Goal: Task Accomplishment & Management: Manage account settings

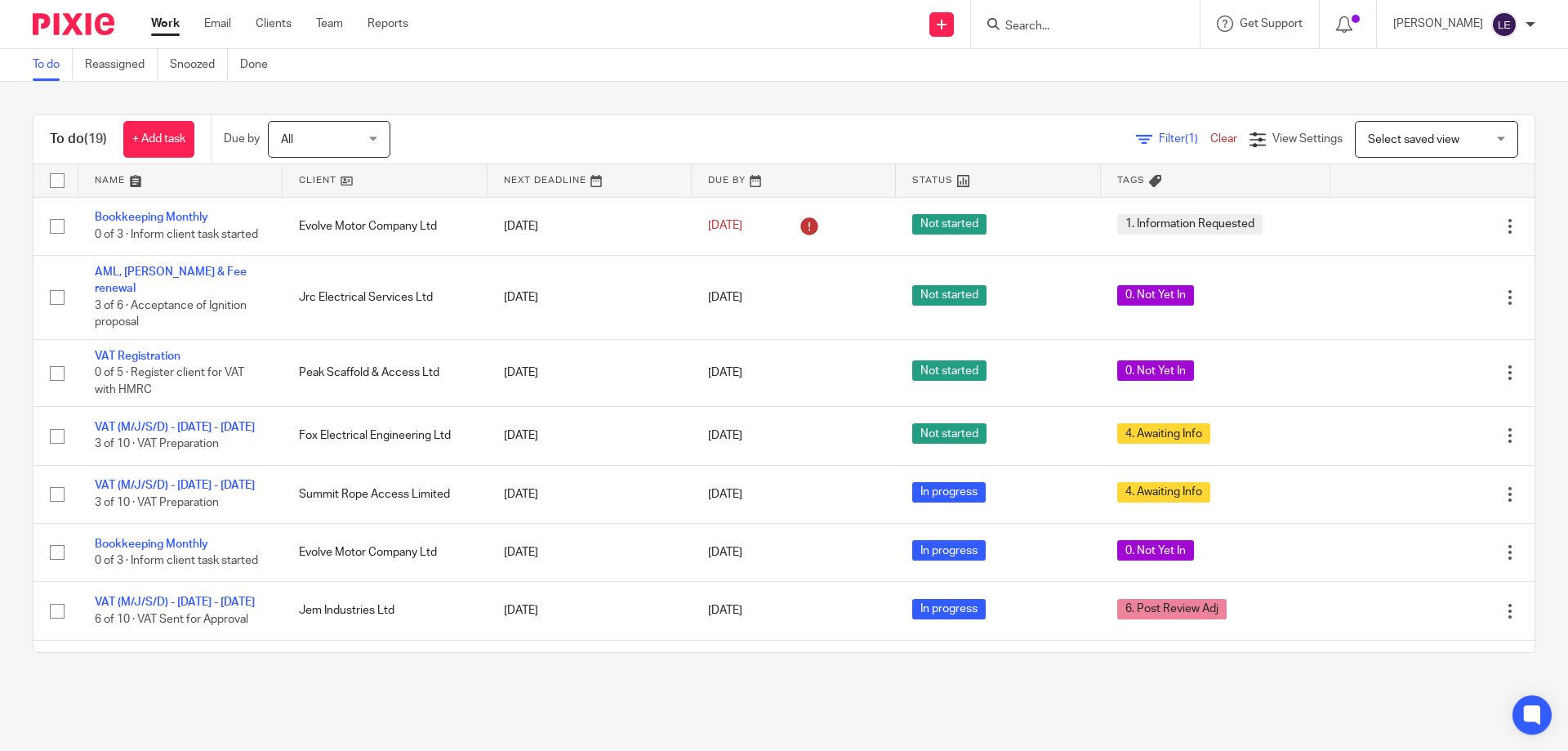
click at [1072, 28] on input "Search" at bounding box center [1077, 27] width 147 height 15
type input "rhon"
click at [1133, 54] on link at bounding box center [1101, 63] width 203 height 24
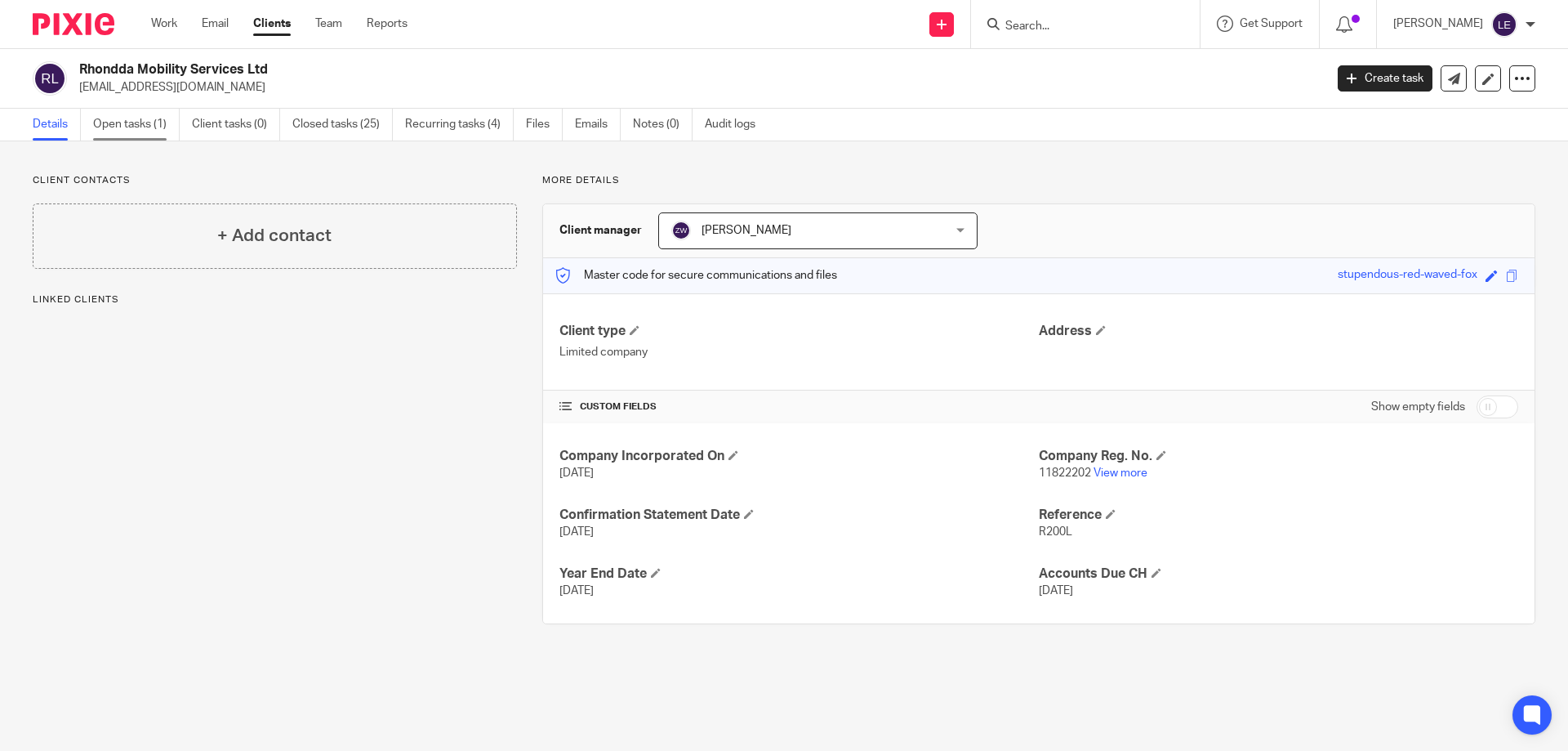
click at [143, 127] on link "Open tasks (1)" at bounding box center [136, 125] width 86 height 32
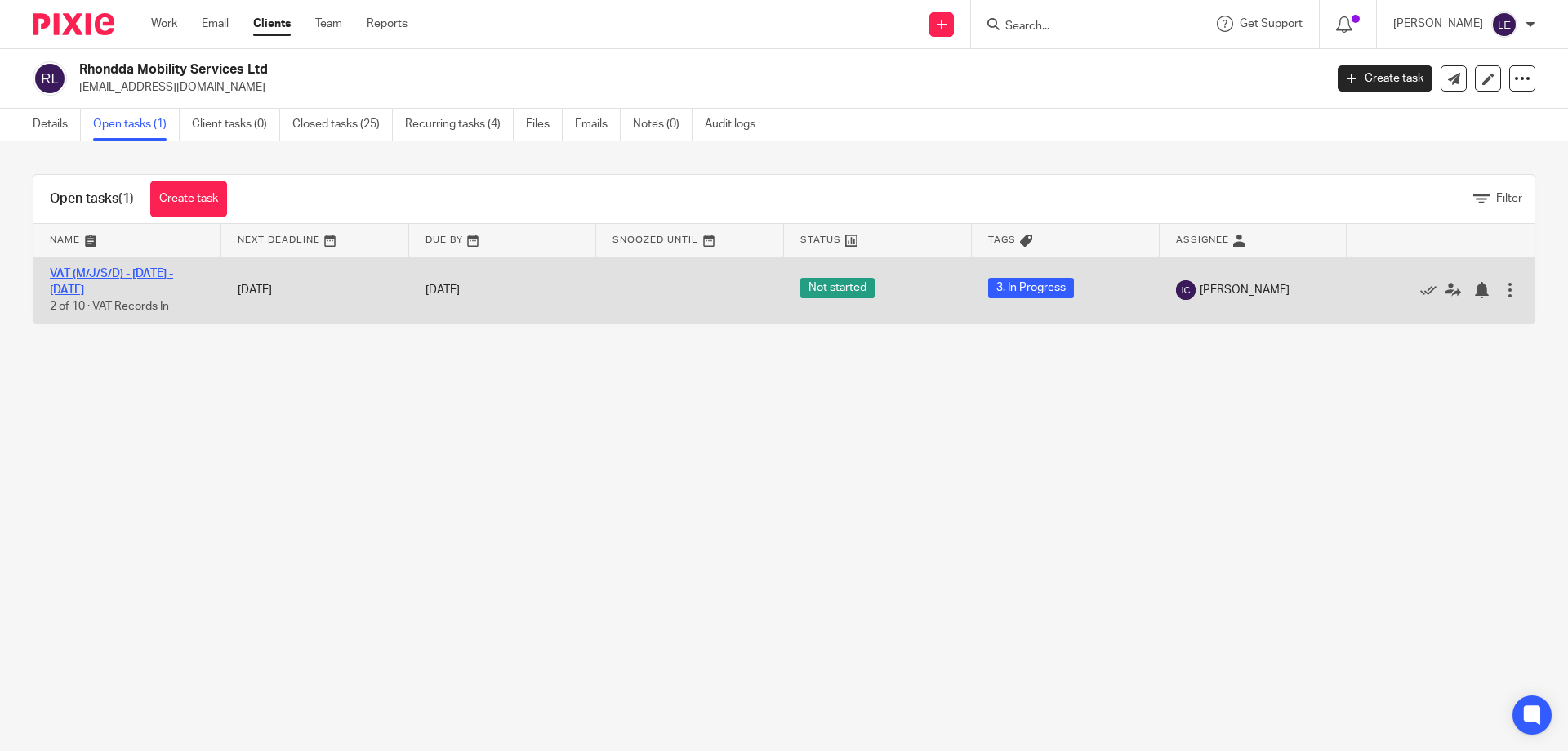
click at [119, 277] on link "VAT (M/J/S/D) - July - September, 2025" at bounding box center [112, 282] width 124 height 28
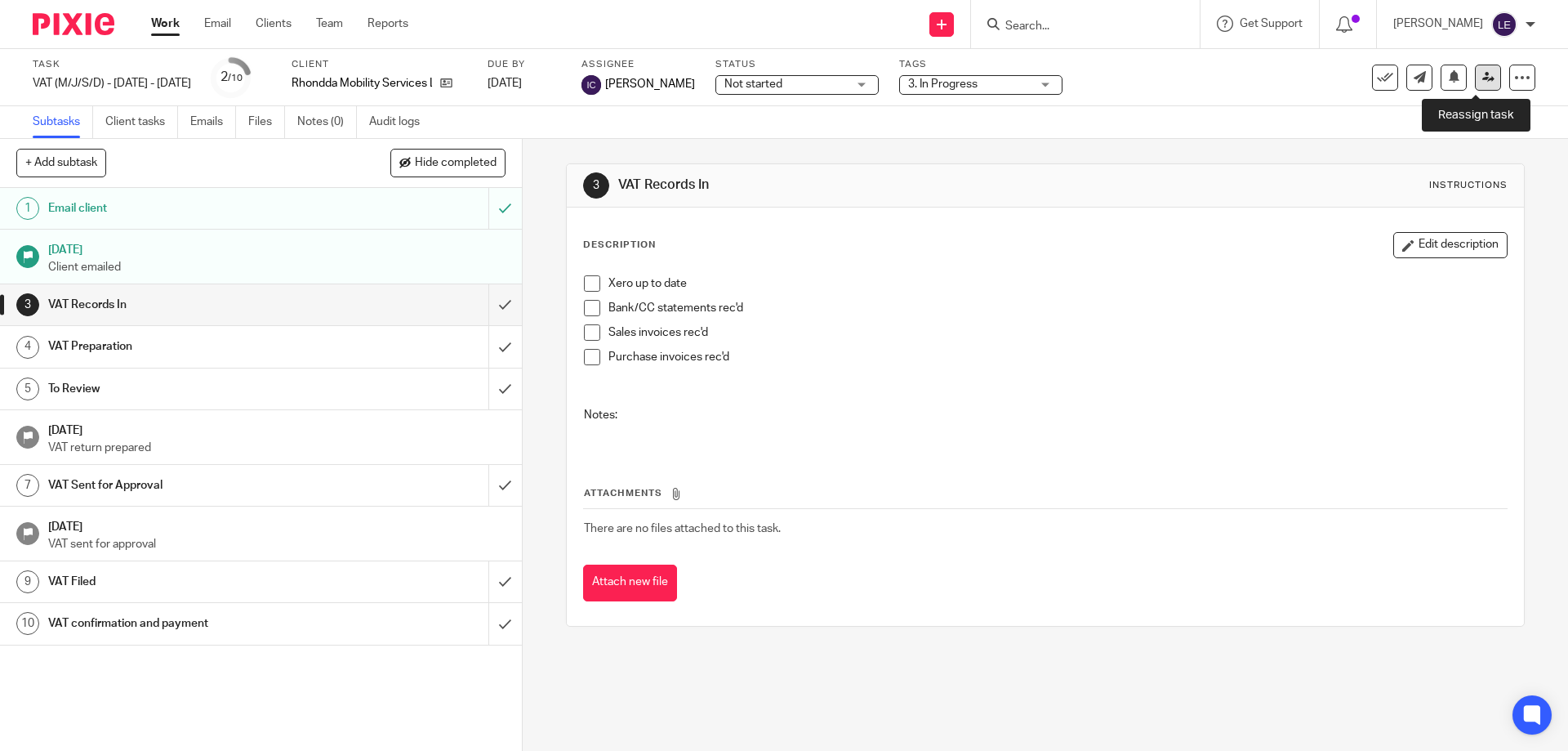
click at [1475, 86] on link at bounding box center [1488, 77] width 26 height 26
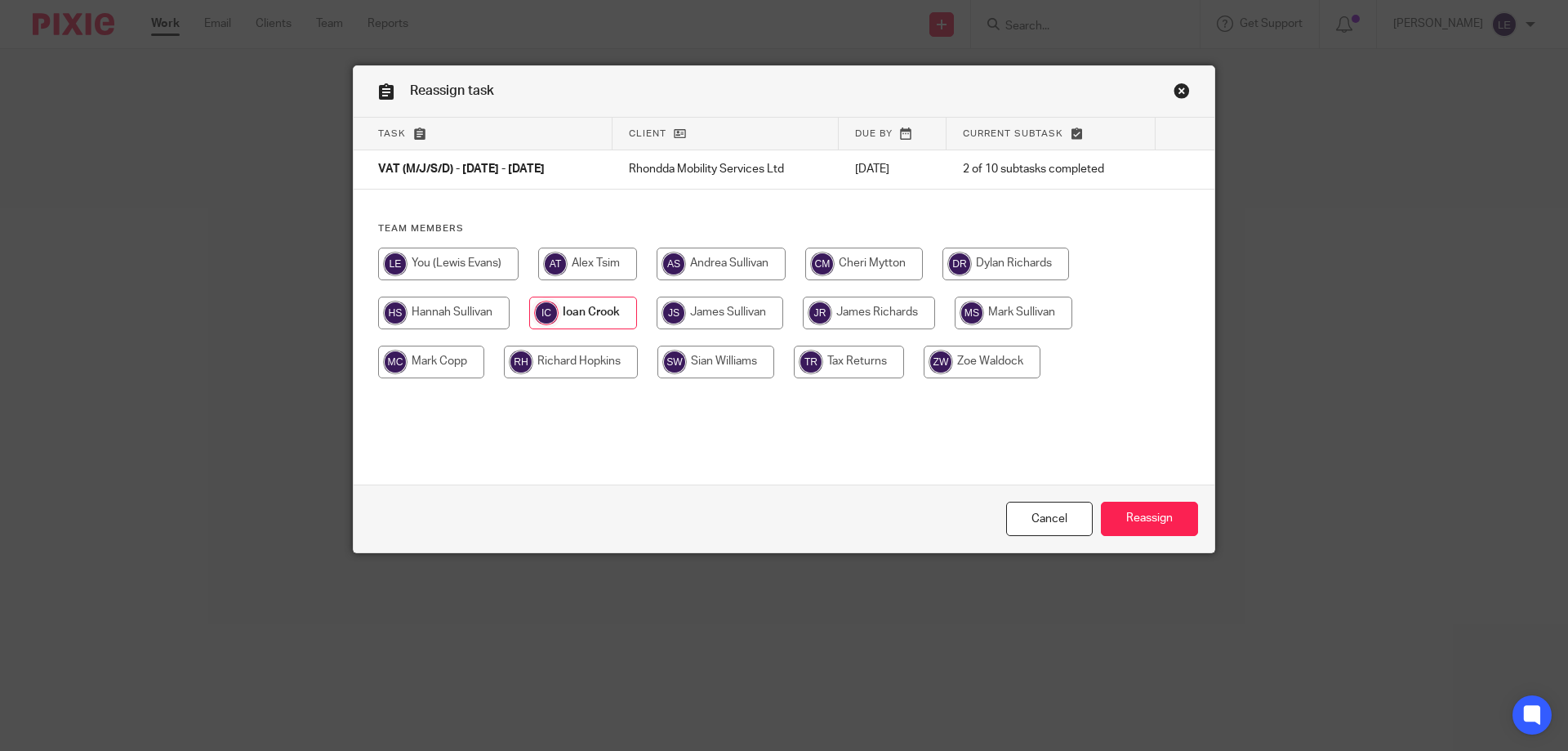
click at [473, 258] on input "radio" at bounding box center [447, 263] width 140 height 33
radio input "true"
click at [1137, 531] on input "Reassign" at bounding box center [1149, 519] width 97 height 35
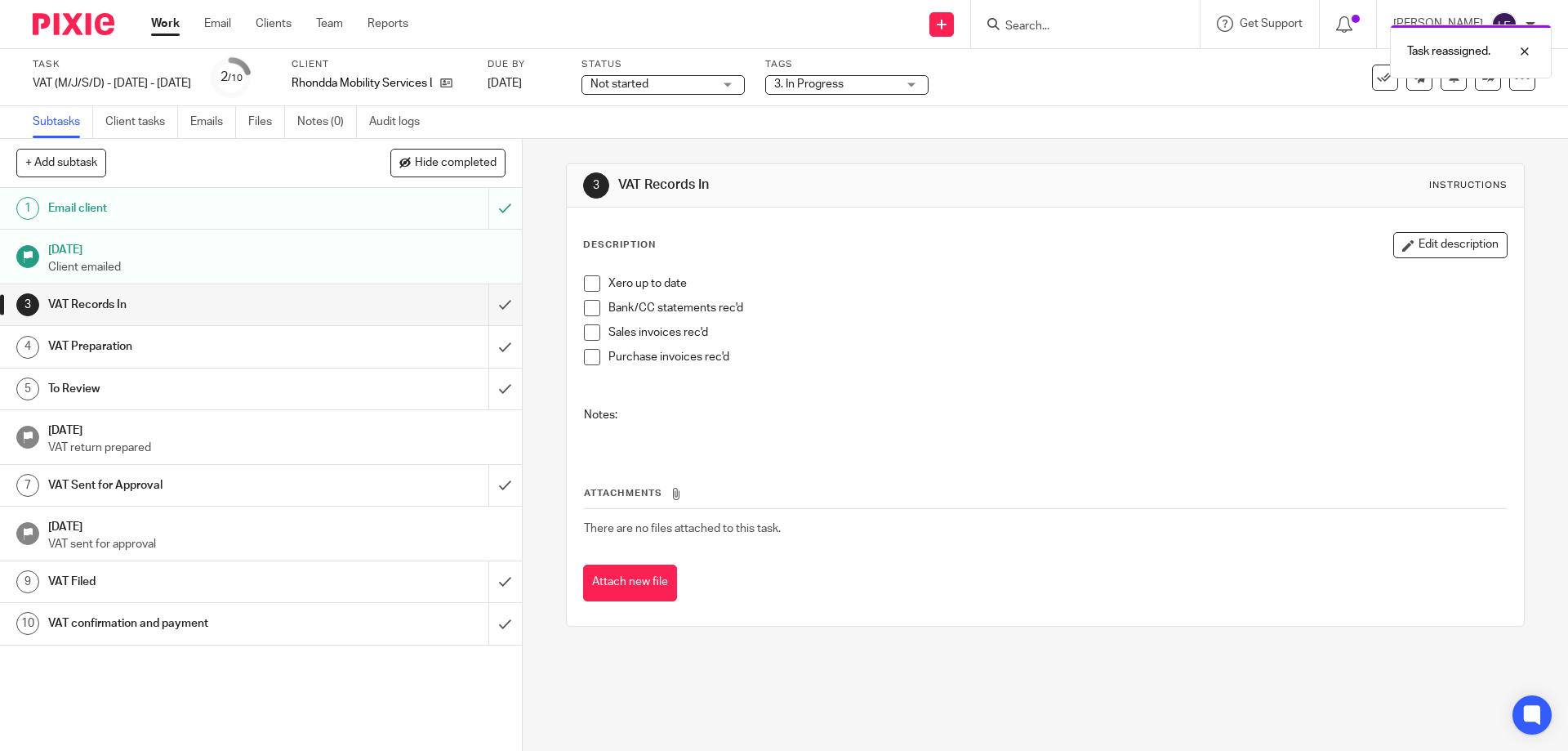
click at [820, 76] on div "Task reassigned." at bounding box center [1167, 47] width 767 height 62
click at [821, 77] on div "Task reassigned." at bounding box center [1167, 47] width 767 height 62
click at [821, 84] on span "3. In Progress" at bounding box center [808, 84] width 70 height 11
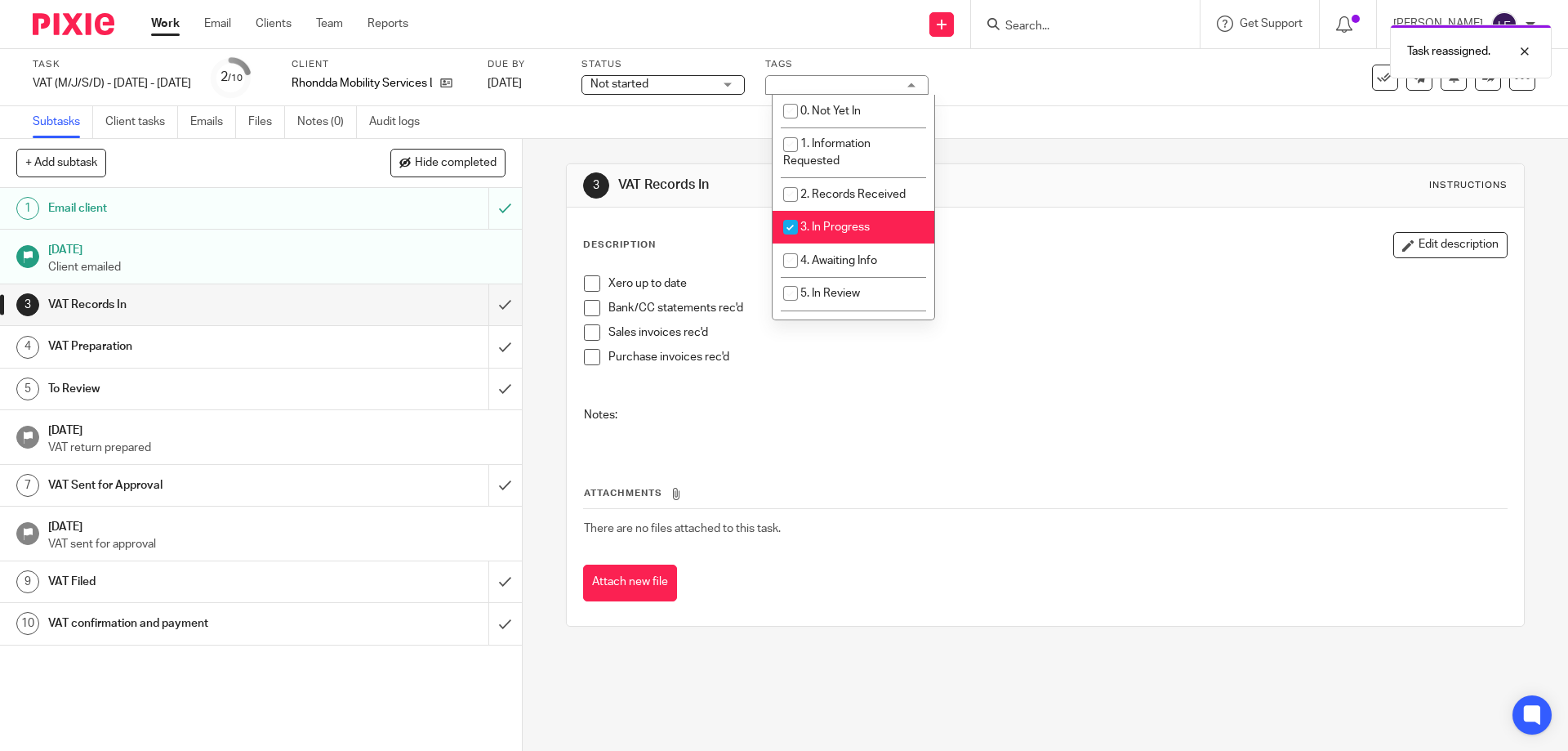
click at [829, 224] on span "3. In Progress" at bounding box center [834, 227] width 70 height 11
checkbox input "false"
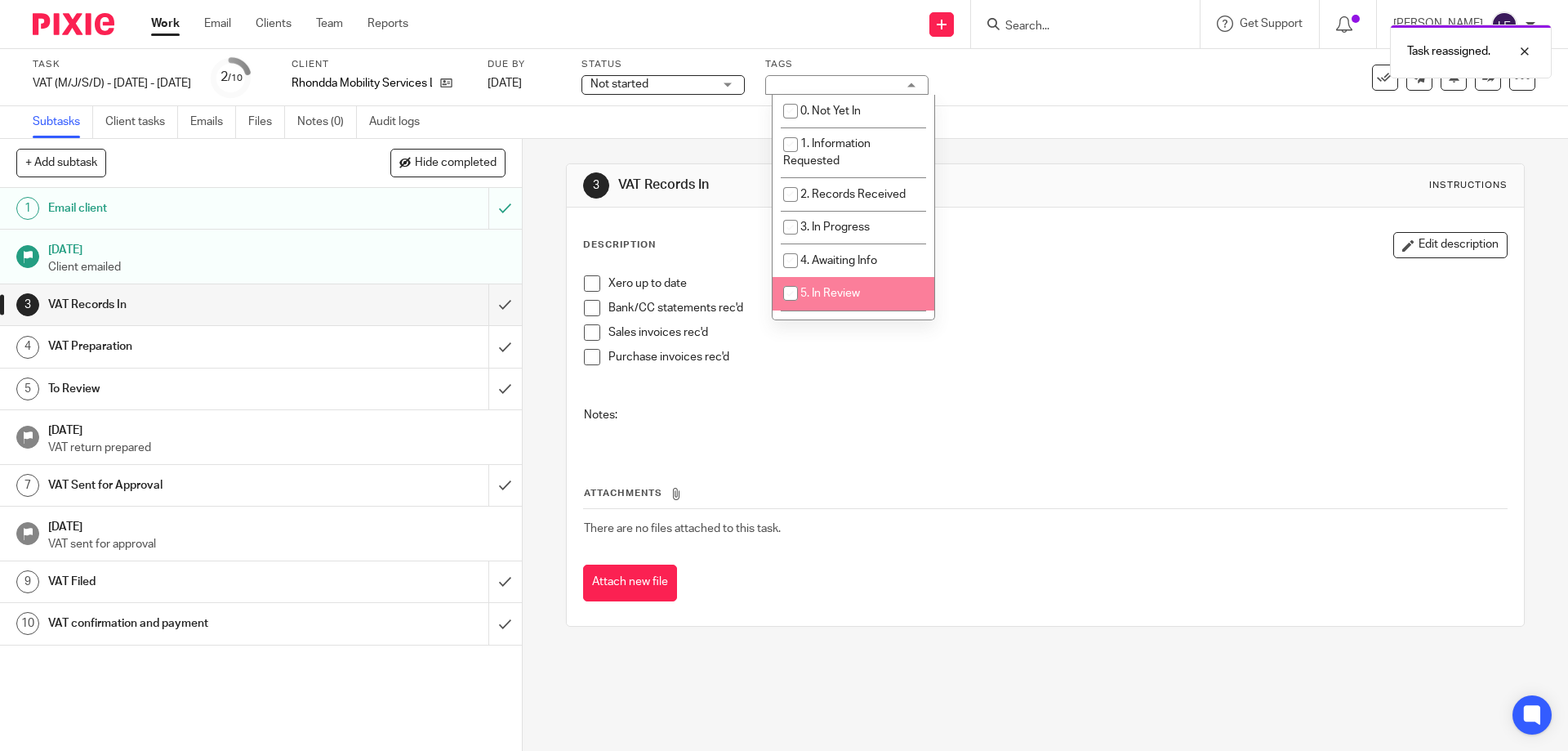
drag, startPoint x: 837, startPoint y: 280, endPoint x: 1073, endPoint y: 245, distance: 238.6
click at [838, 280] on li "5. In Review" at bounding box center [854, 294] width 162 height 34
checkbox input "true"
click at [1128, 223] on div "Description Edit description Xero up to date Bank/CC statements rec'd Sales inv…" at bounding box center [1044, 417] width 956 height 419
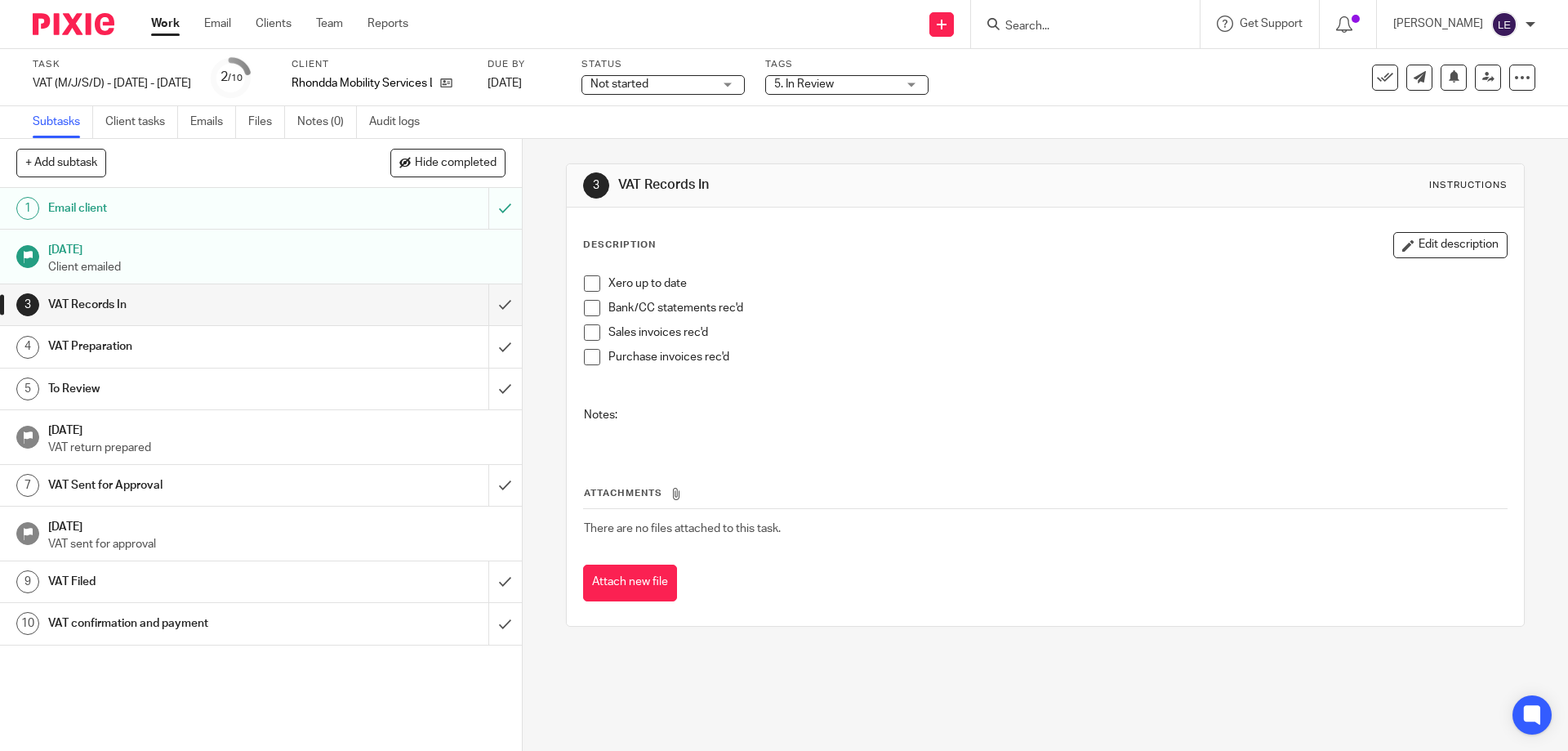
drag, startPoint x: 1536, startPoint y: 65, endPoint x: 1528, endPoint y: 76, distance: 13.6
click at [1536, 66] on div "Task VAT (M/J/S/D) - July - September, 2025 Save VAT (M/J/S/D) - July - Septemb…" at bounding box center [784, 77] width 1568 height 57
click at [1524, 77] on div "Task VAT (M/J/S/D) - July - September, 2025 Save VAT (M/J/S/D) - July - Septemb…" at bounding box center [784, 77] width 1568 height 57
click at [1518, 77] on div at bounding box center [1521, 77] width 26 height 26
click at [1261, 159] on div "3 VAT Records In Instructions Description Edit description Xero up to date Bank…" at bounding box center [1044, 395] width 958 height 512
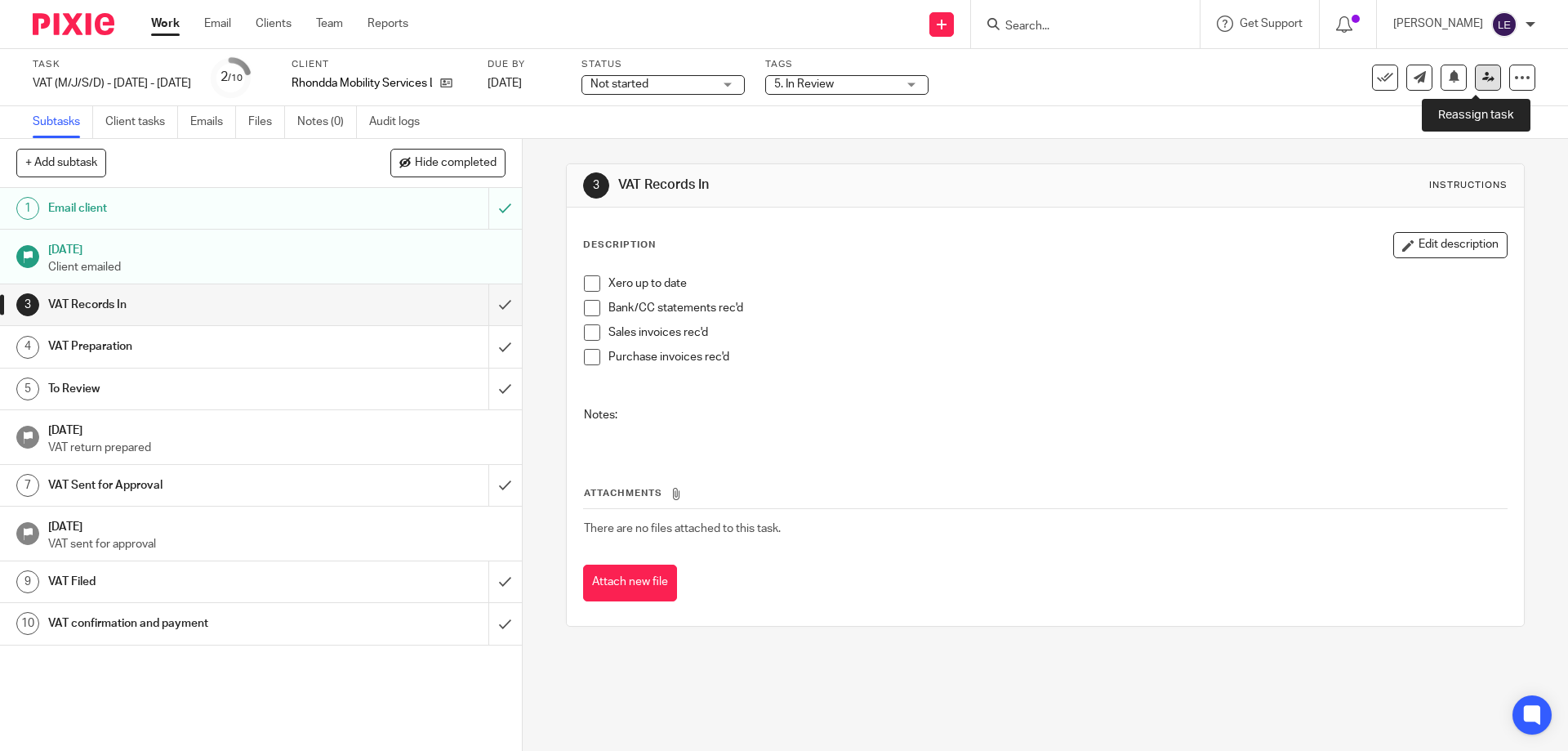
click at [1485, 78] on link at bounding box center [1488, 77] width 26 height 26
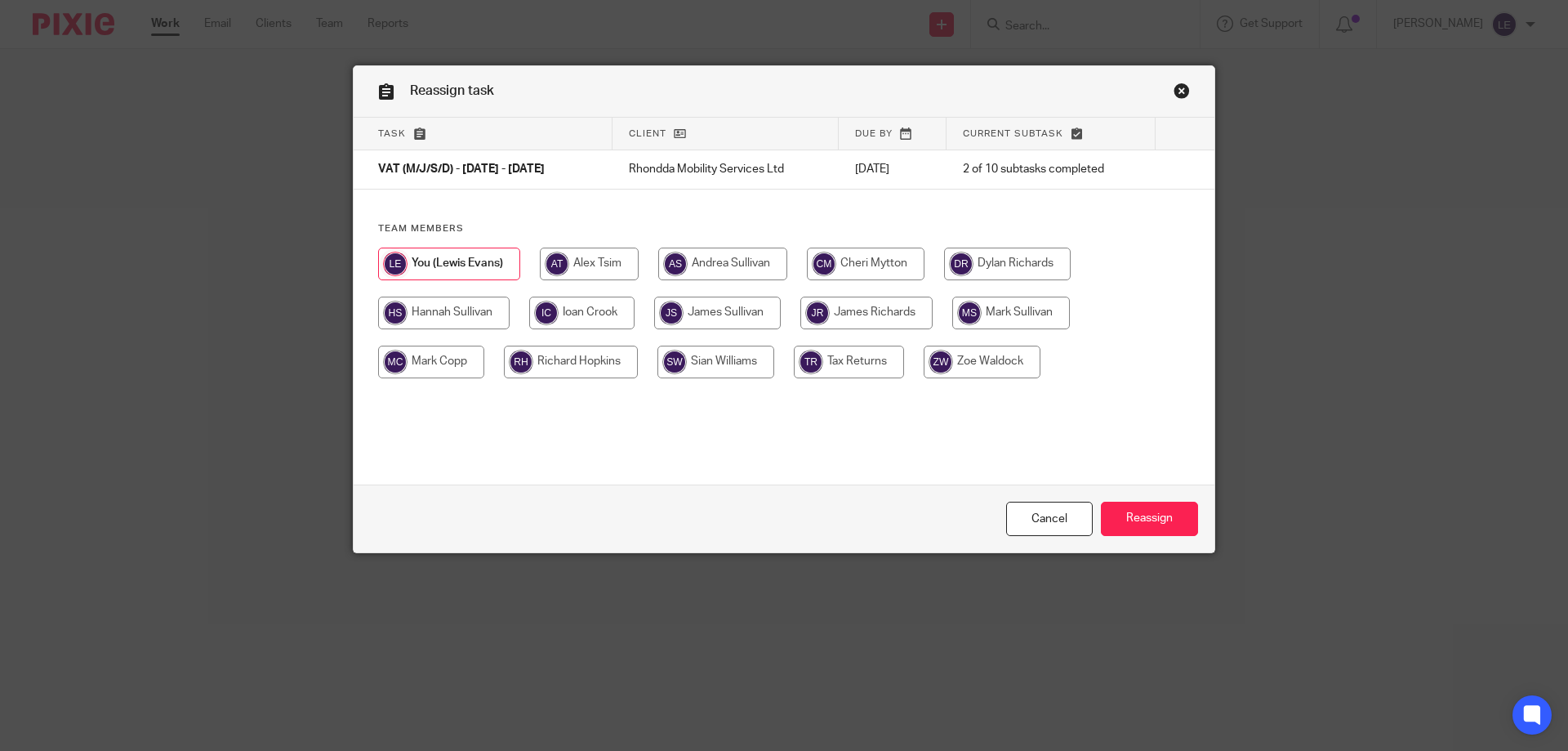
click at [1174, 100] on link "Close this dialog window" at bounding box center [1182, 94] width 17 height 22
click at [1174, 93] on link "Close this dialog window" at bounding box center [1182, 94] width 17 height 22
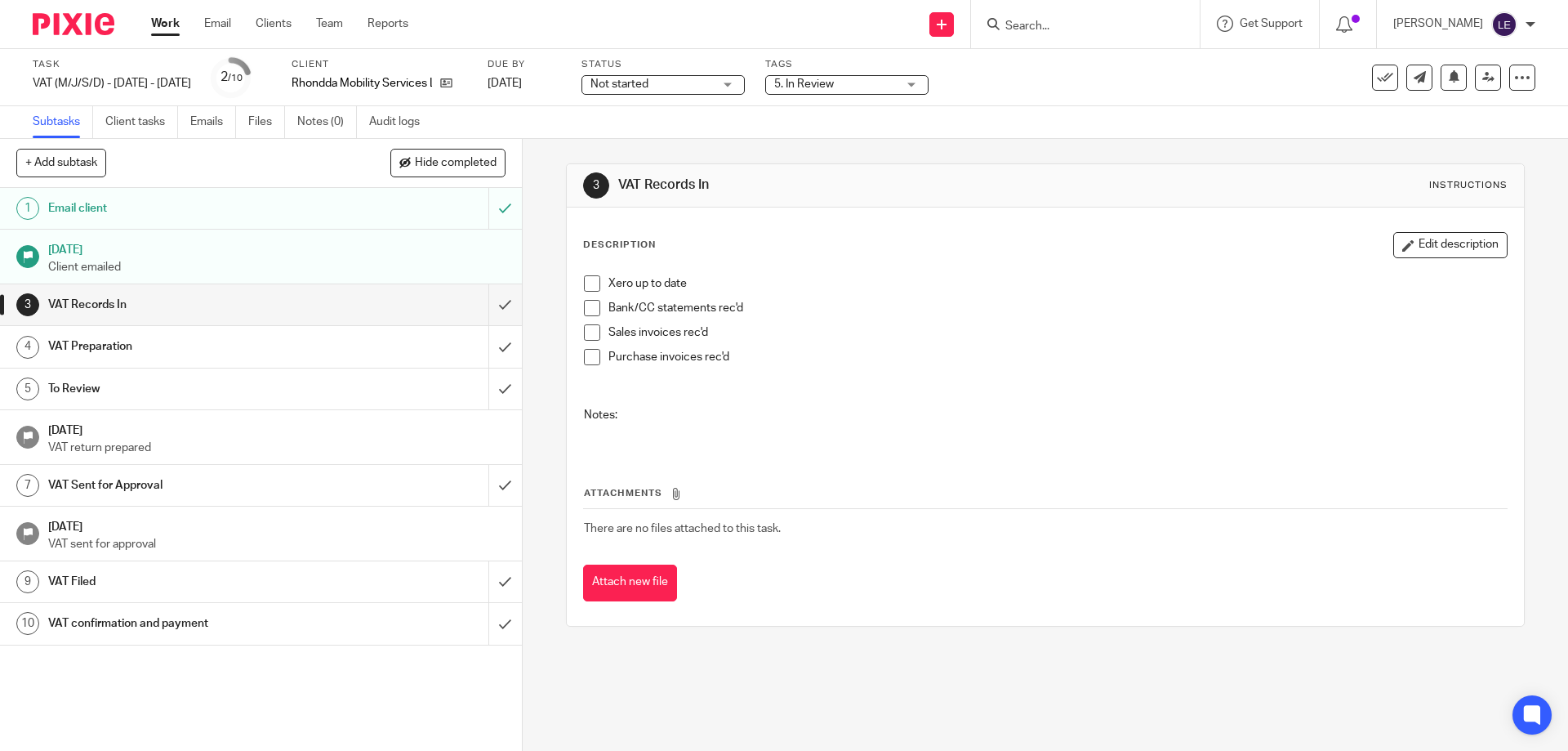
click at [622, 92] on span "Not started" at bounding box center [652, 85] width 123 height 17
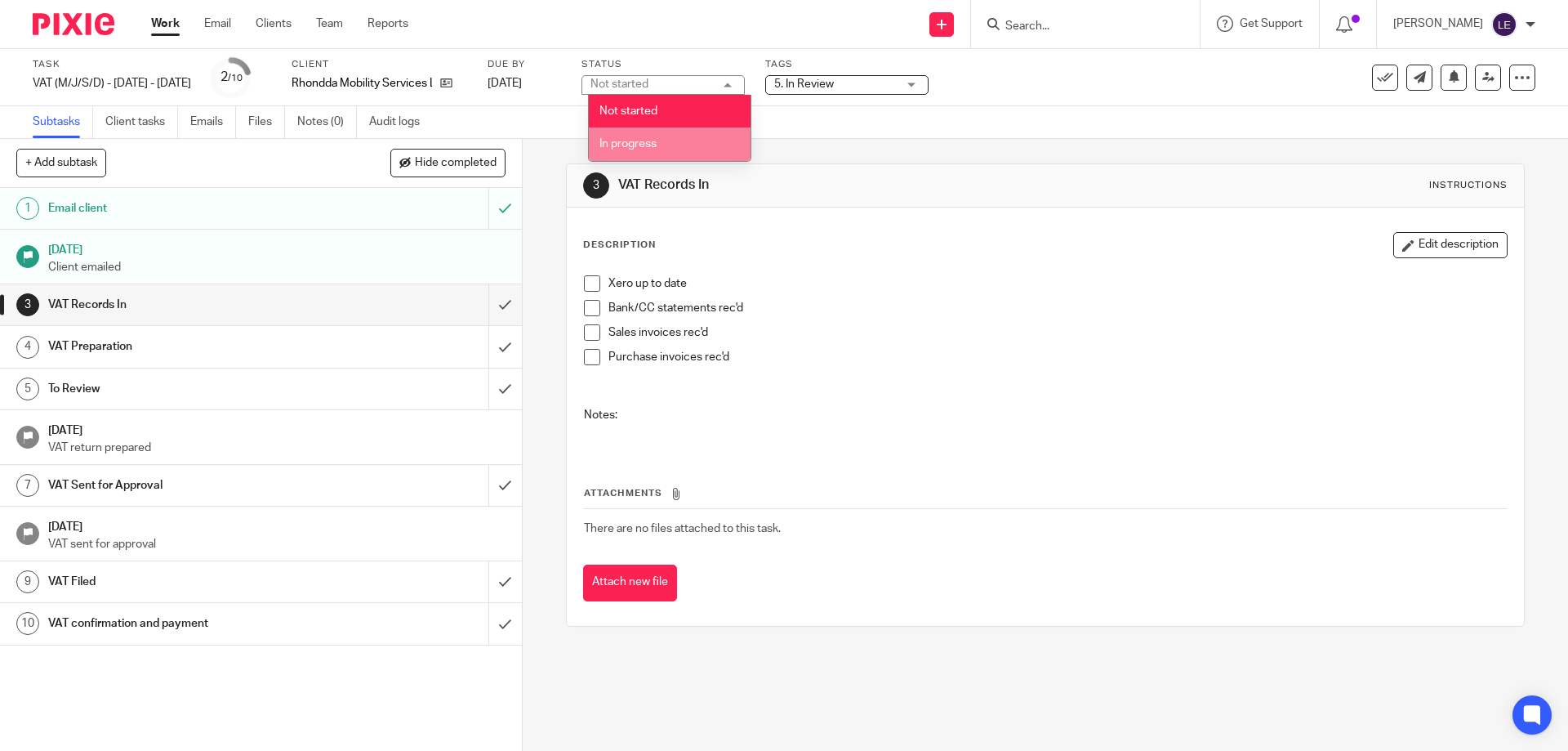
click at [650, 153] on li "In progress" at bounding box center [670, 144] width 162 height 34
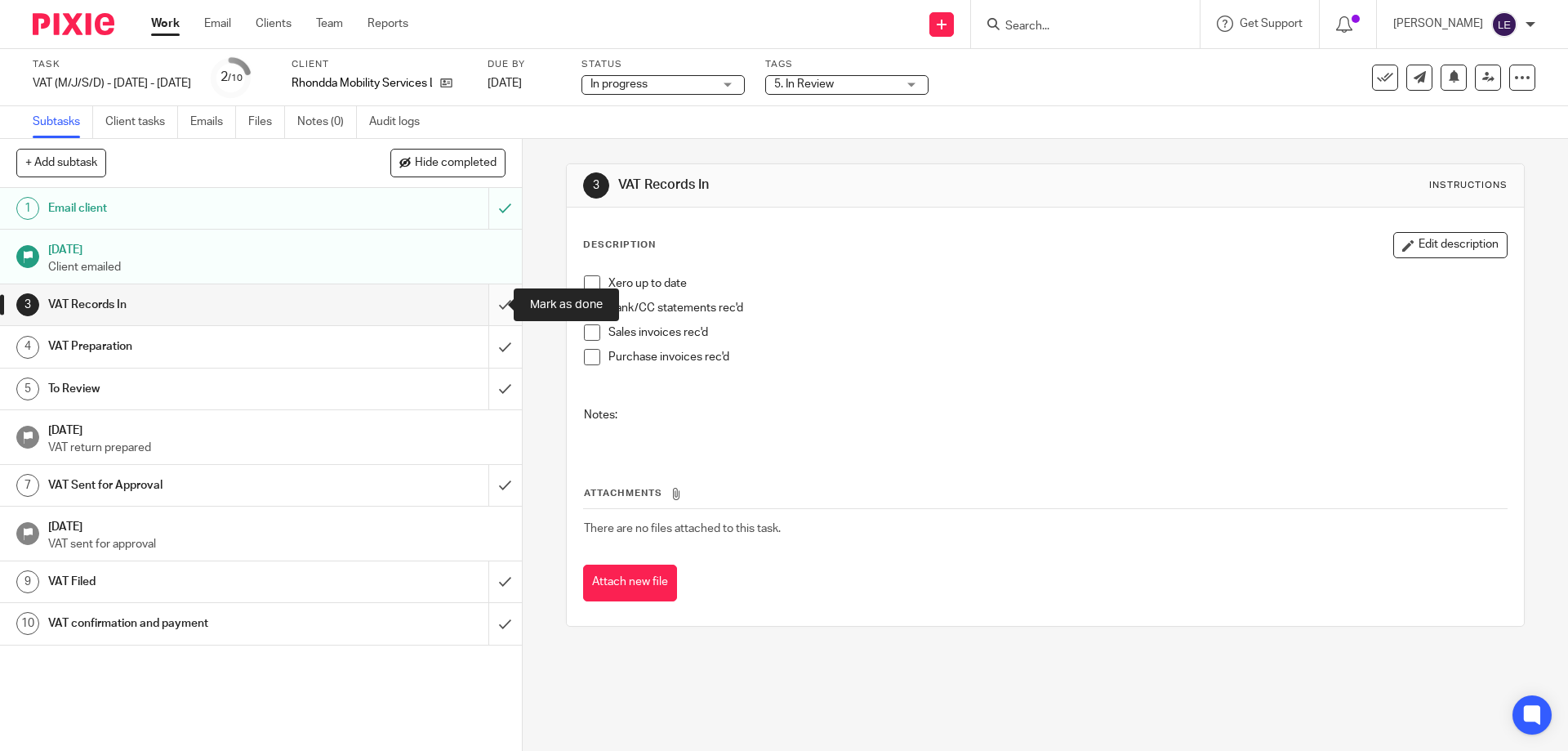
drag, startPoint x: 492, startPoint y: 298, endPoint x: 497, endPoint y: 315, distance: 17.7
click at [492, 298] on input "submit" at bounding box center [260, 305] width 522 height 41
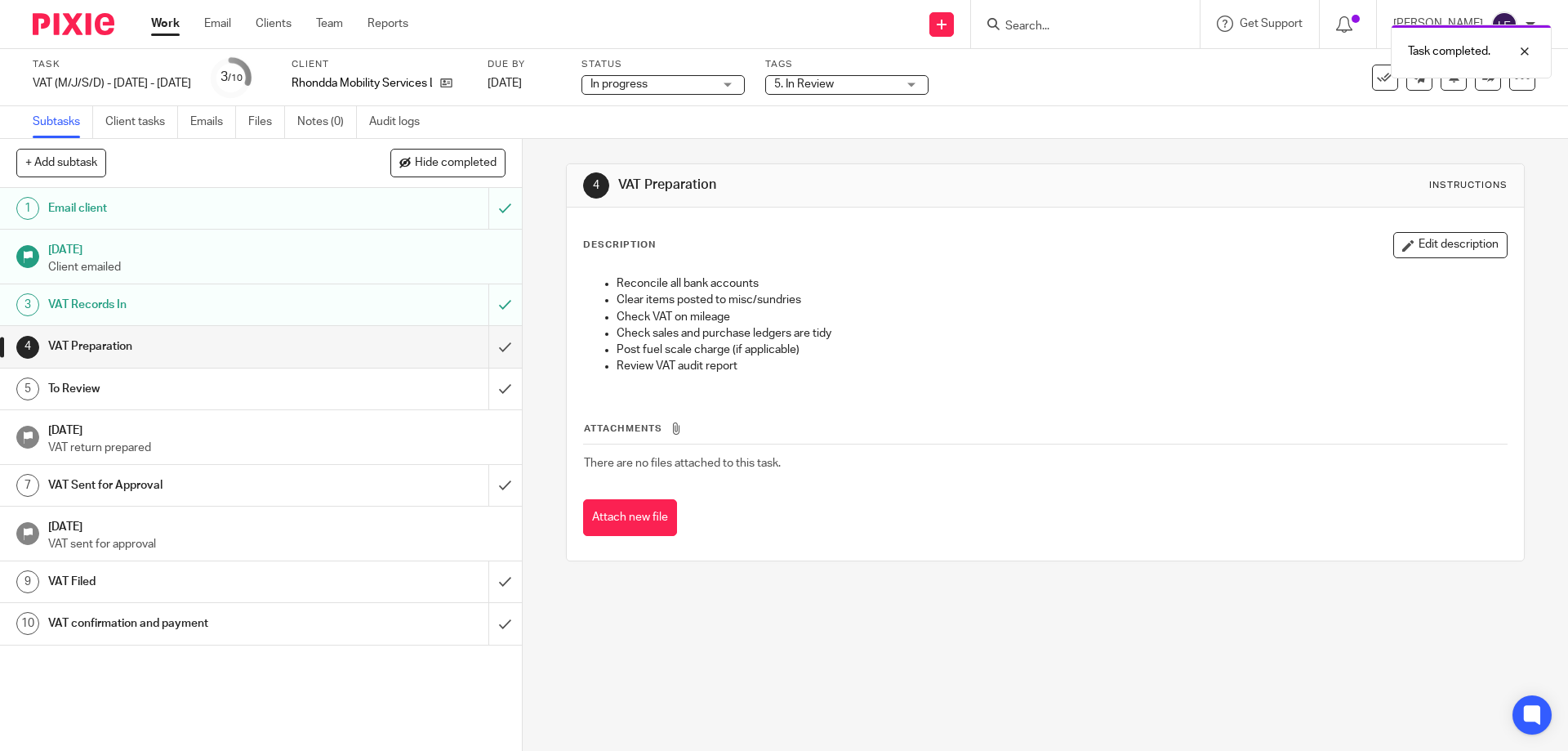
click at [156, 17] on link "Work" at bounding box center [165, 24] width 29 height 17
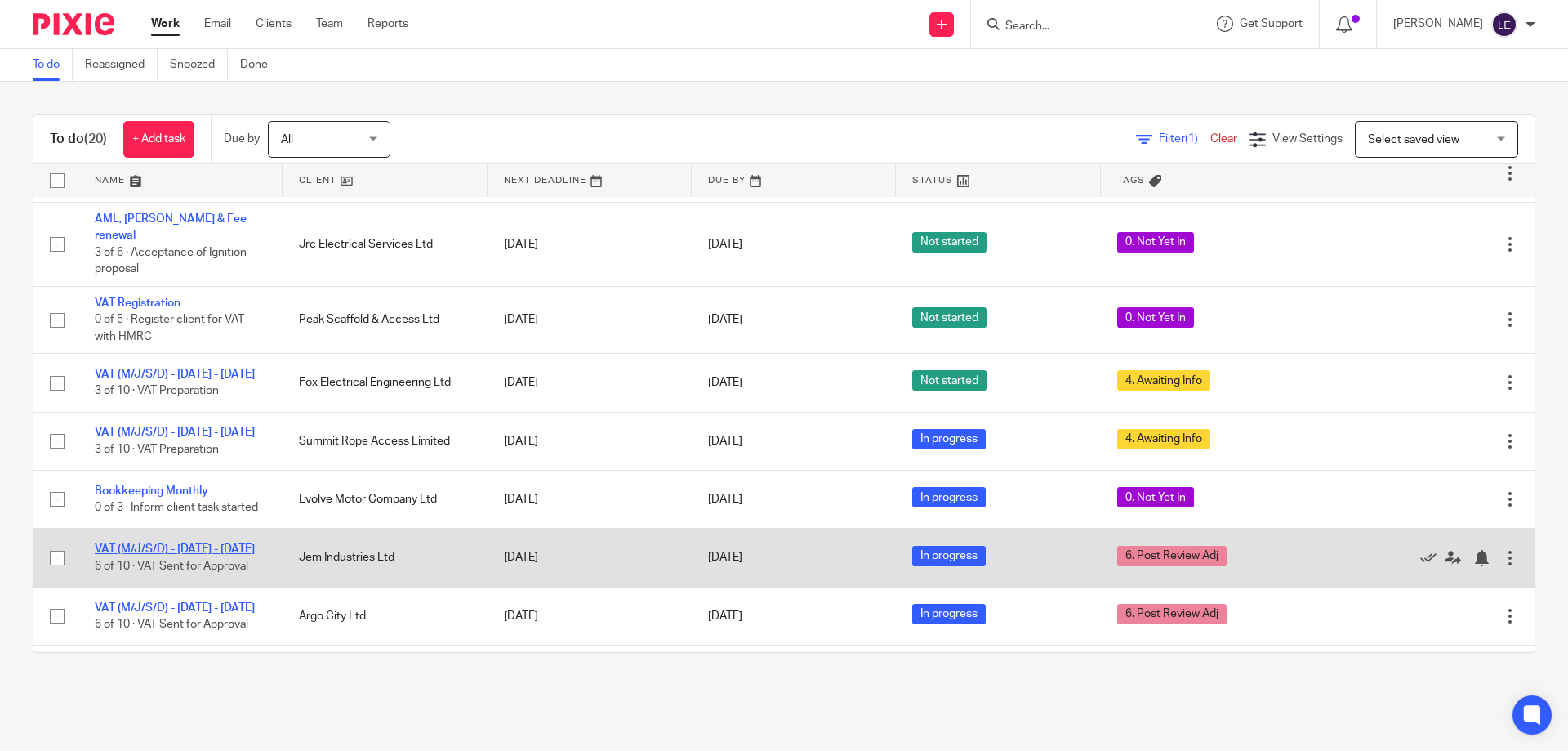
scroll to position [82, 0]
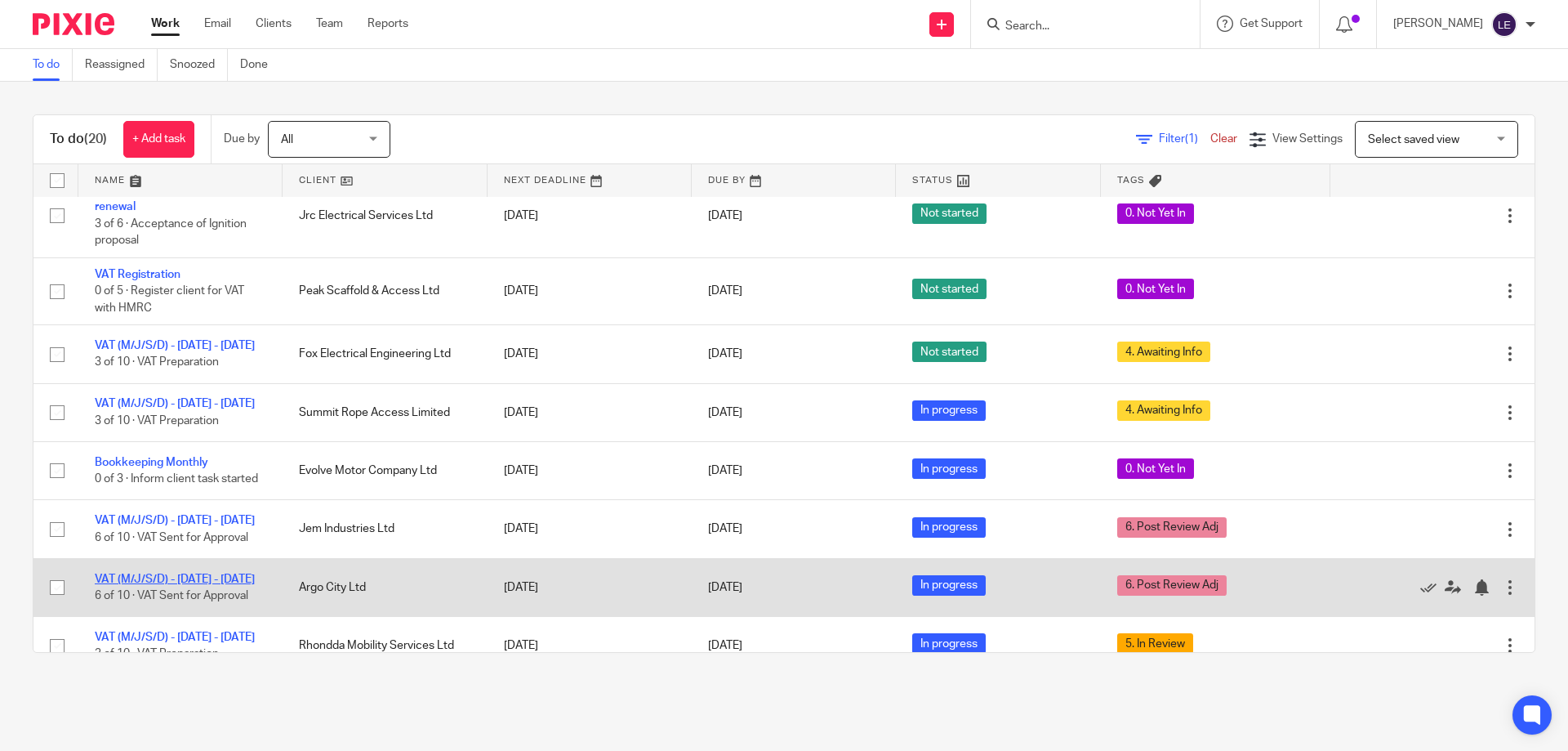
click at [135, 585] on link "VAT (M/J/S/D) - [DATE] - [DATE]" at bounding box center [175, 579] width 160 height 11
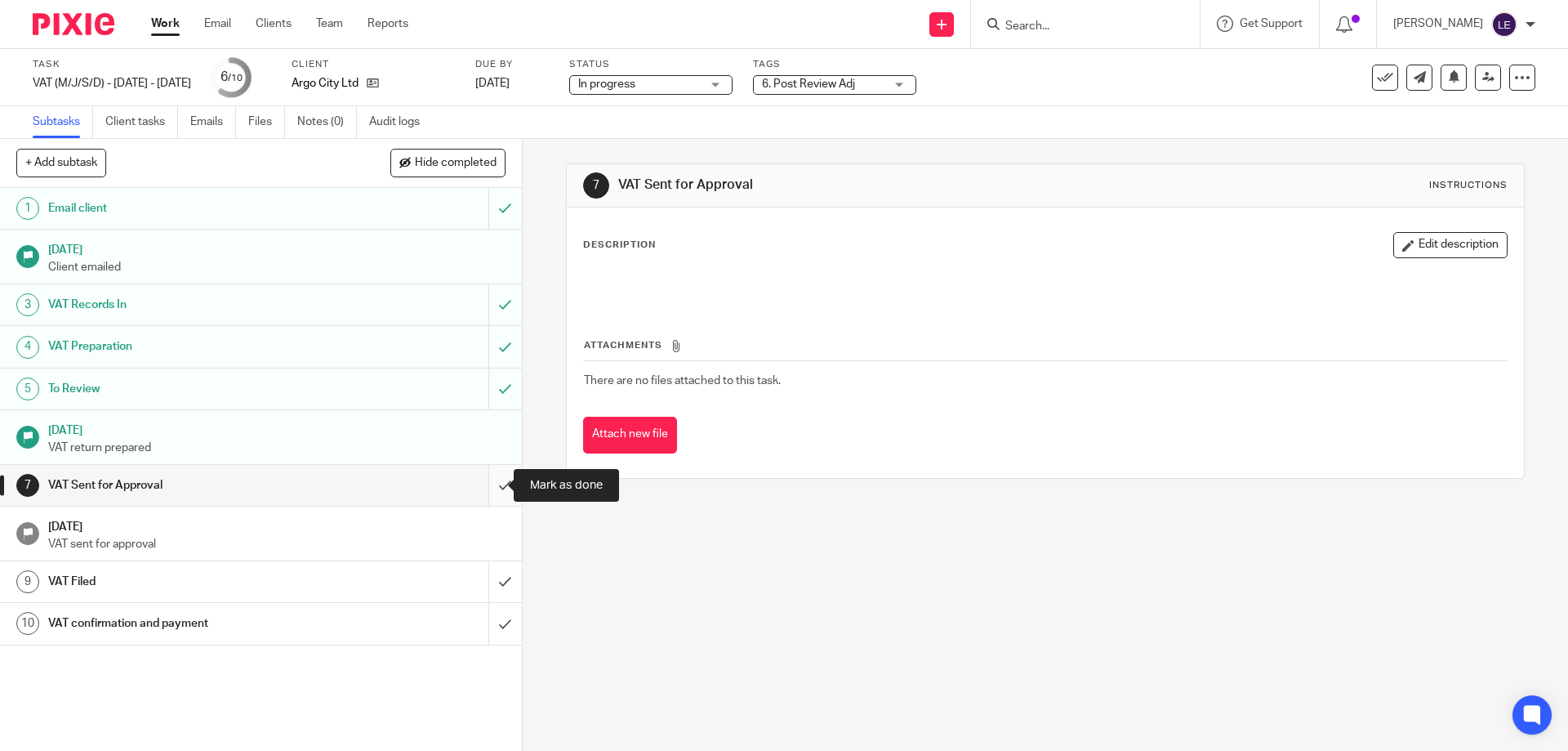
click at [485, 485] on input "submit" at bounding box center [260, 486] width 522 height 41
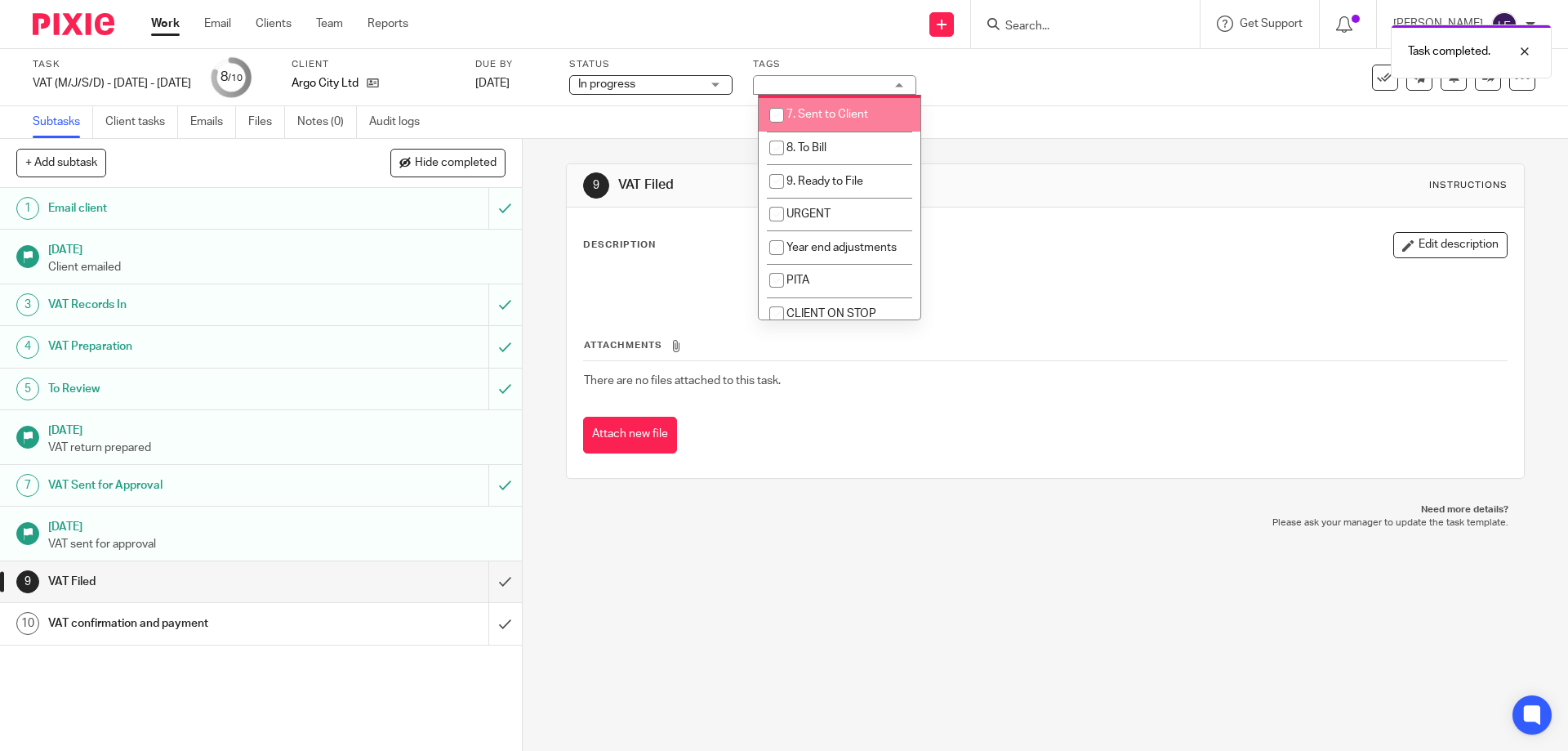
scroll to position [164, 0]
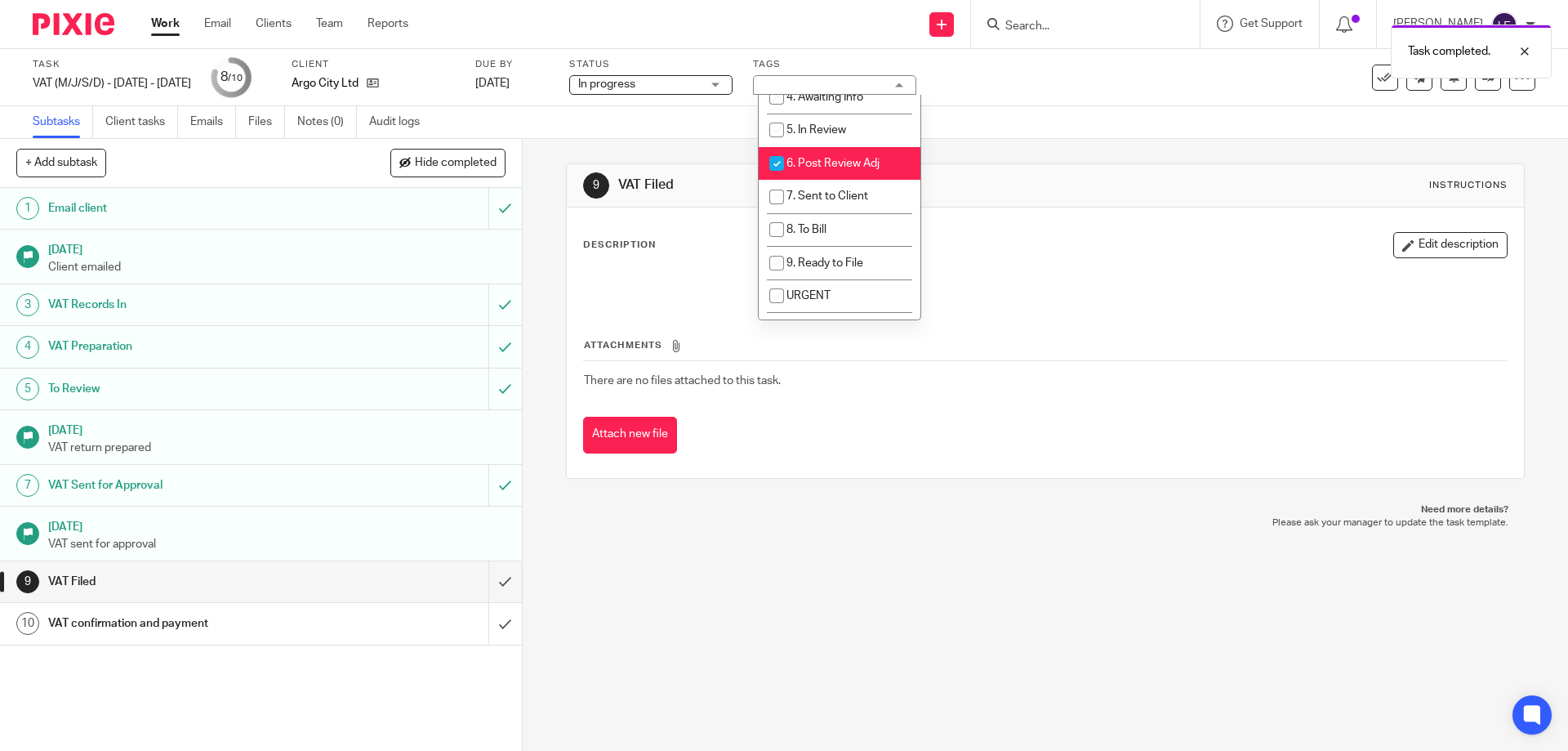
click at [816, 154] on li "6. Post Review Adj" at bounding box center [840, 164] width 162 height 34
checkbox input "false"
click at [817, 184] on li "7. Sent to Client" at bounding box center [840, 196] width 162 height 34
checkbox input "true"
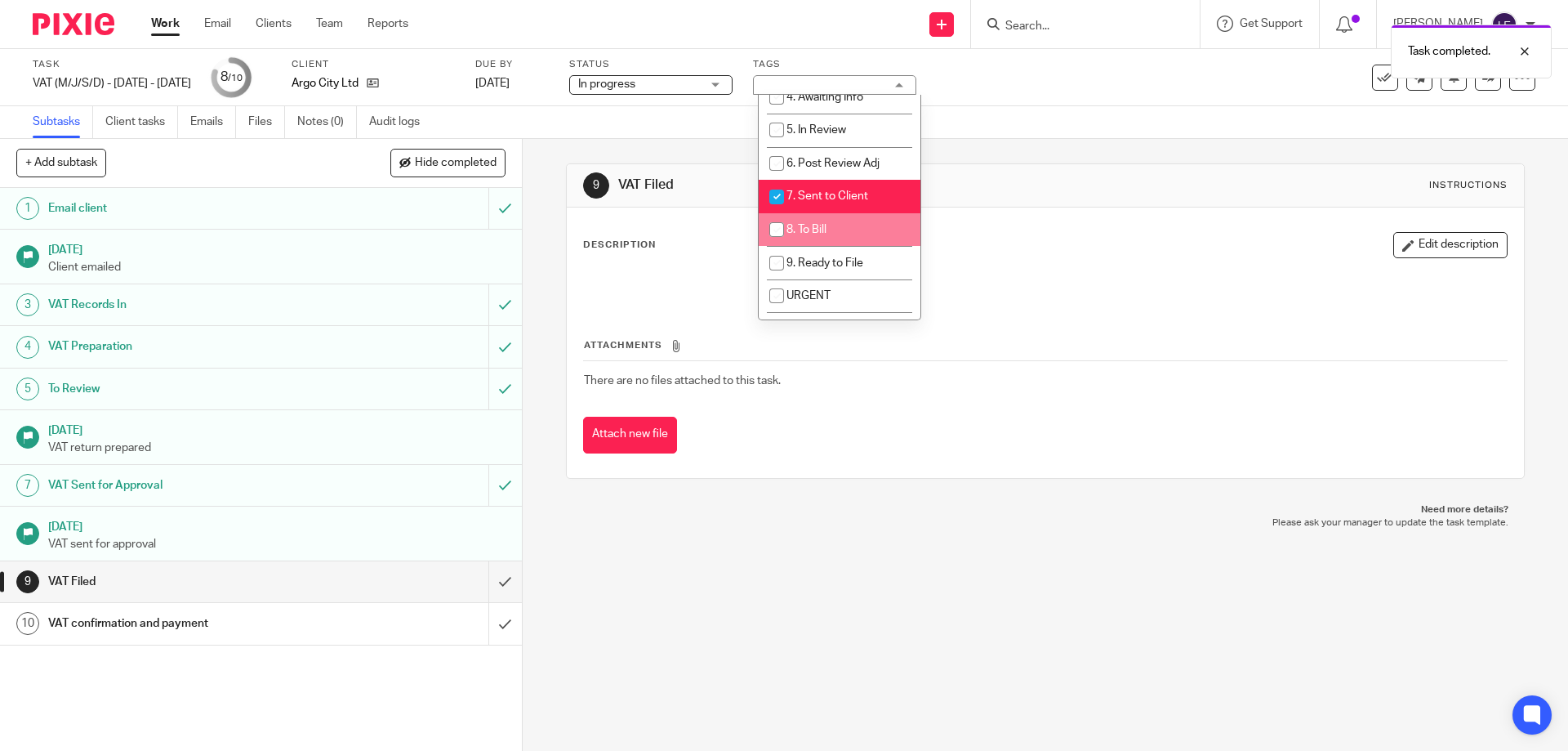
click at [806, 233] on span "8. To Bill" at bounding box center [805, 230] width 40 height 11
click at [1039, 171] on div "9 VAT Filed Instructions" at bounding box center [1044, 185] width 956 height 44
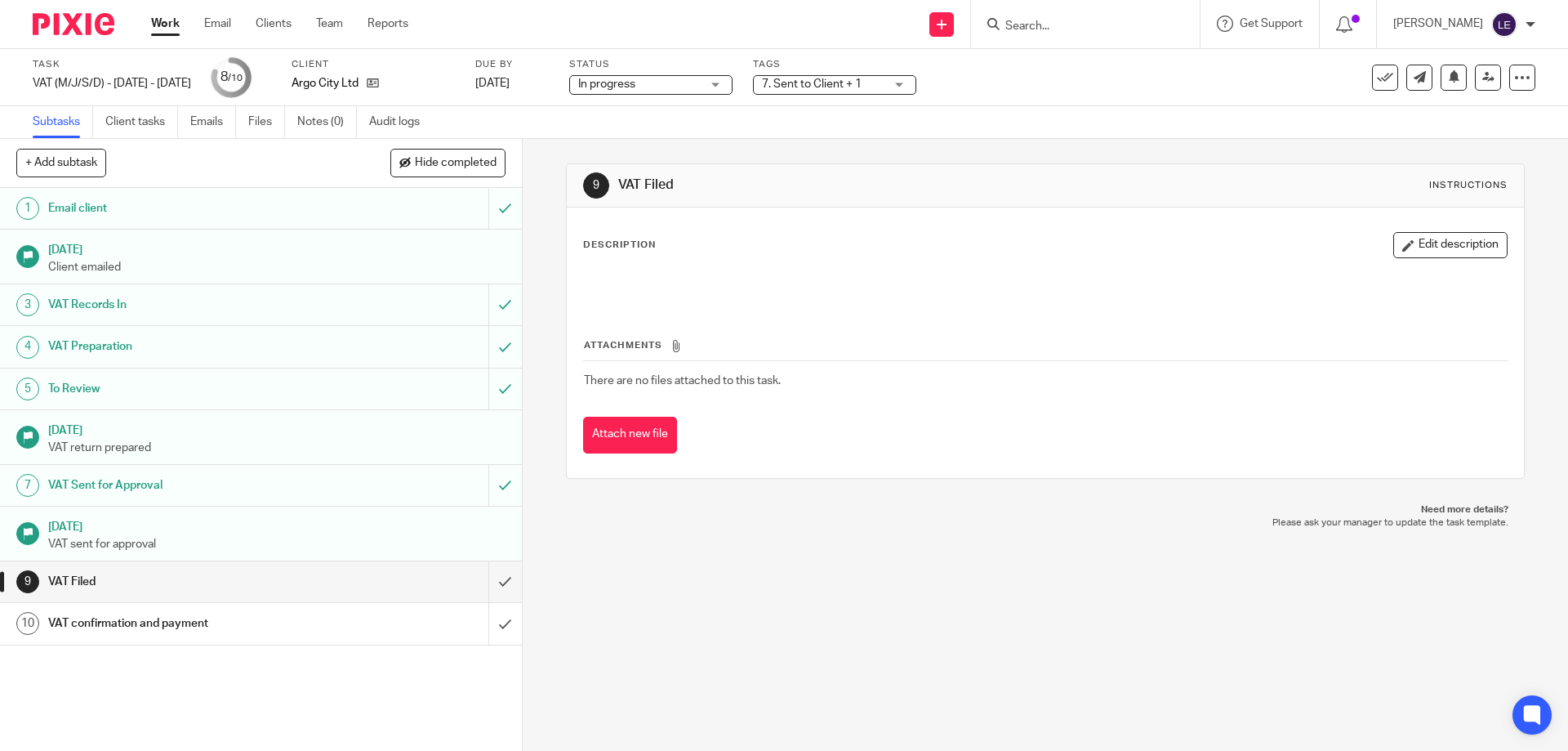
click at [754, 639] on div "9 VAT Filed Instructions Description Edit description Attachments There are no …" at bounding box center [1045, 445] width 1045 height 612
click at [844, 69] on label "Tags" at bounding box center [834, 64] width 164 height 13
click at [847, 85] on span "7. Sent to Client + 1" at bounding box center [811, 84] width 100 height 11
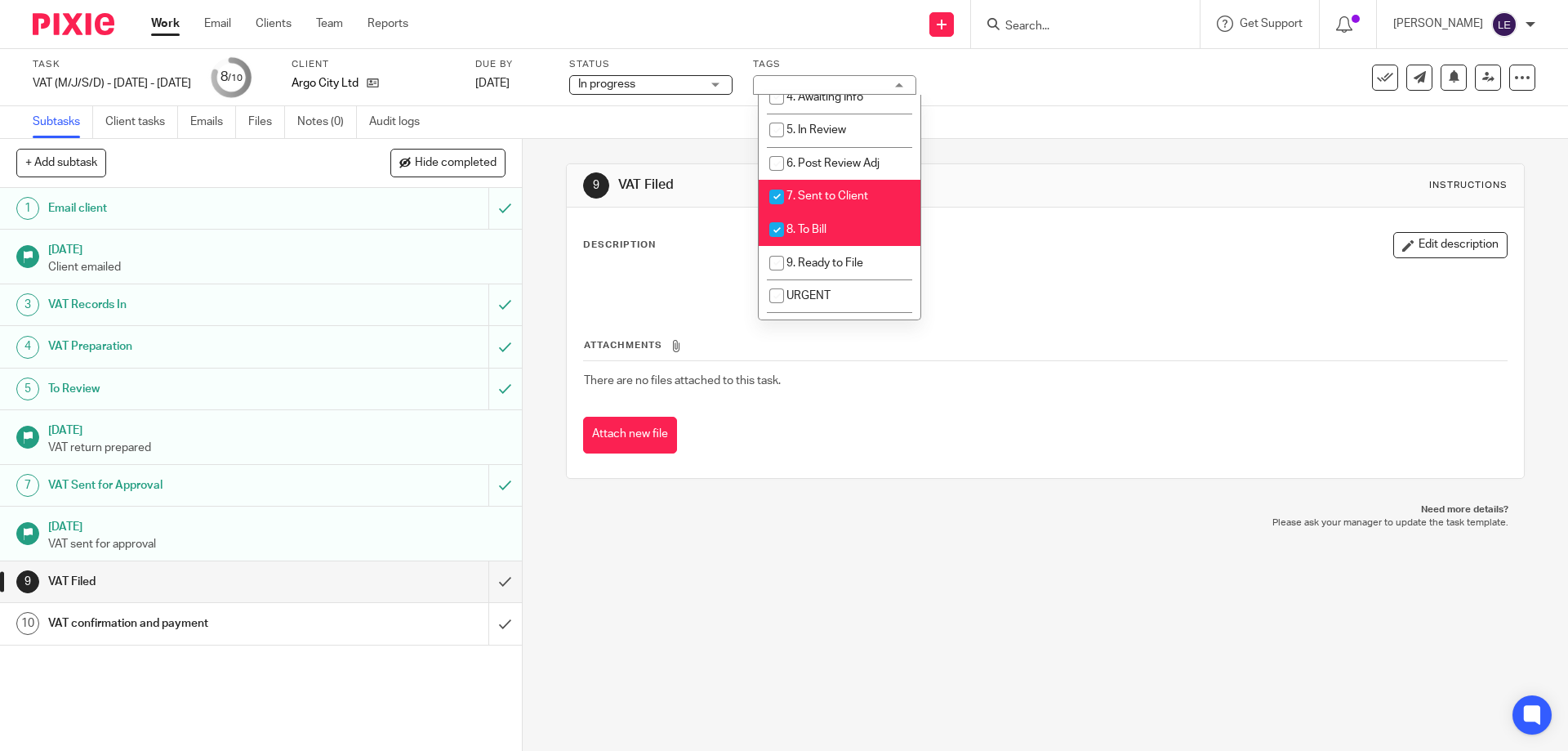
click at [817, 237] on li "8. To Bill" at bounding box center [840, 230] width 162 height 34
checkbox input "false"
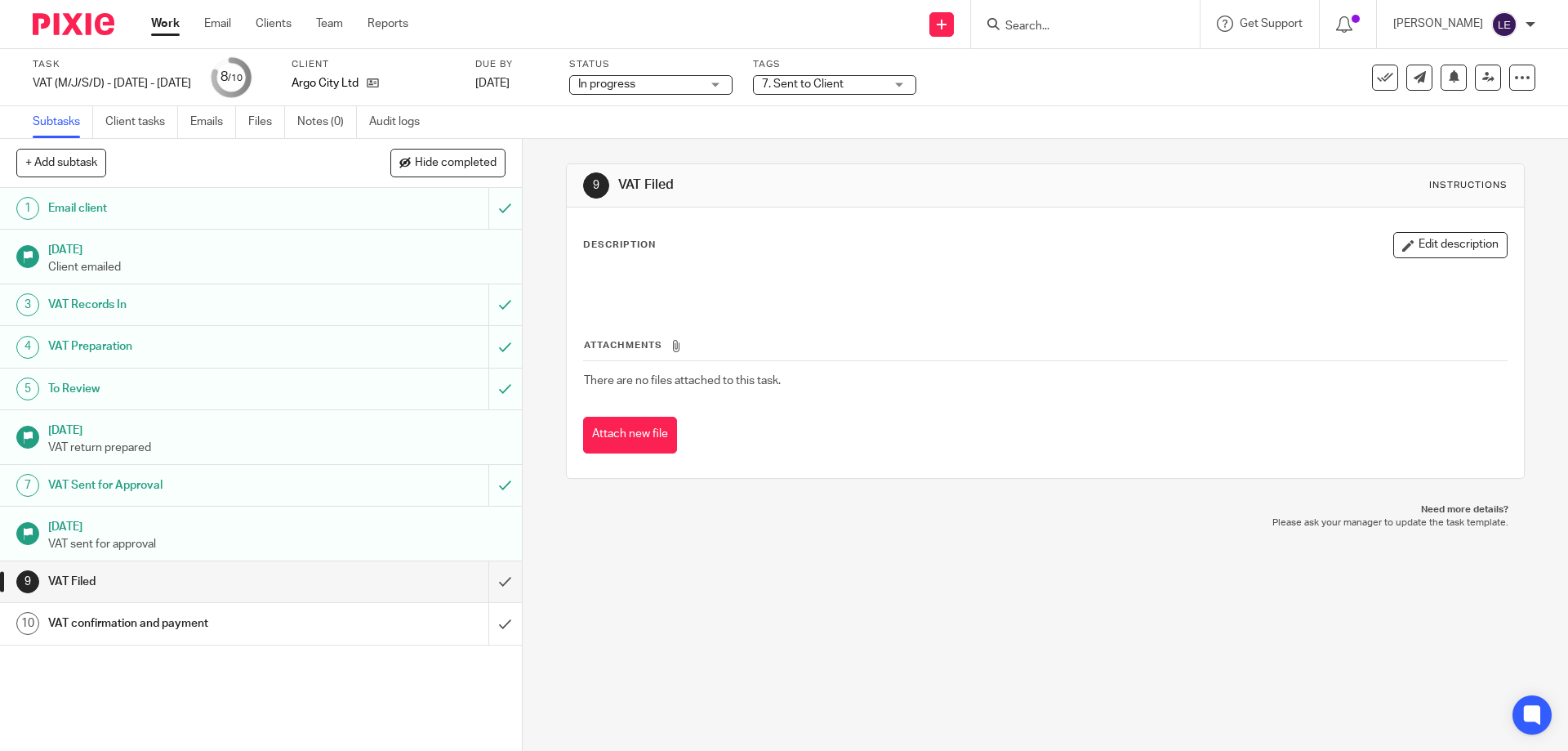
click at [889, 535] on div "9 VAT Filed Instructions Description Edit description Attachments There are no …" at bounding box center [1045, 445] width 1045 height 612
click at [164, 32] on link "Work" at bounding box center [165, 24] width 29 height 17
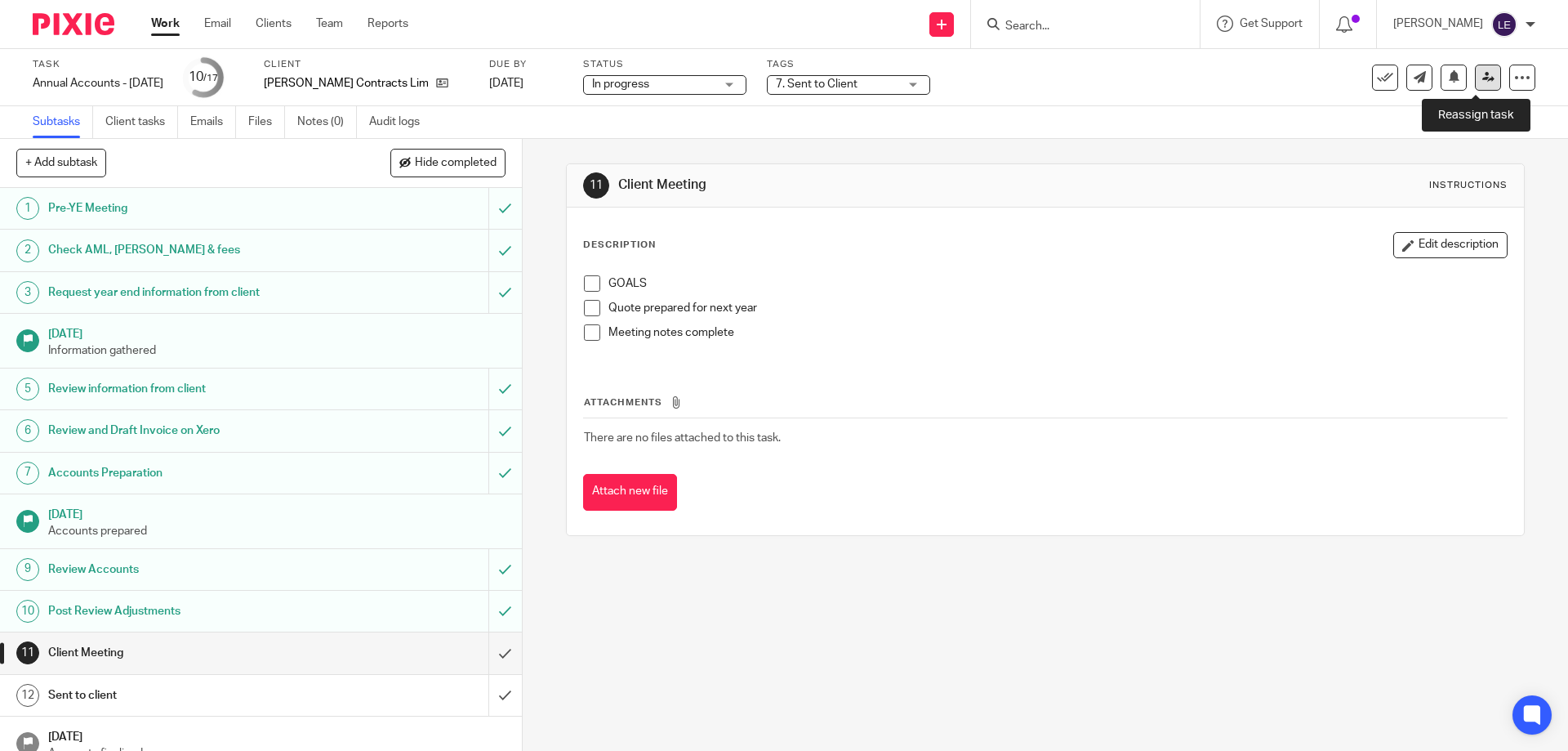
click at [1479, 85] on link at bounding box center [1488, 77] width 26 height 26
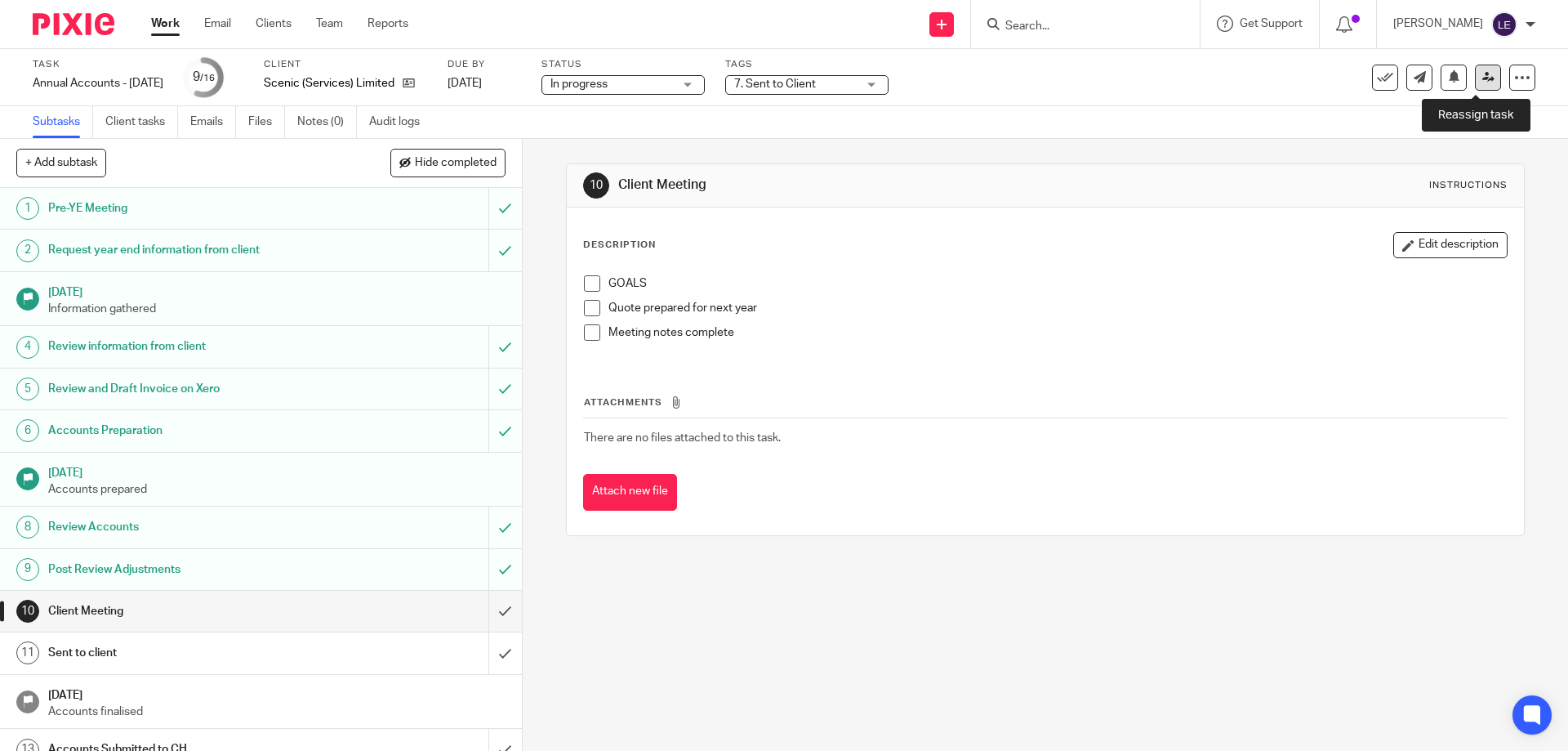
click at [1482, 83] on icon at bounding box center [1487, 76] width 12 height 12
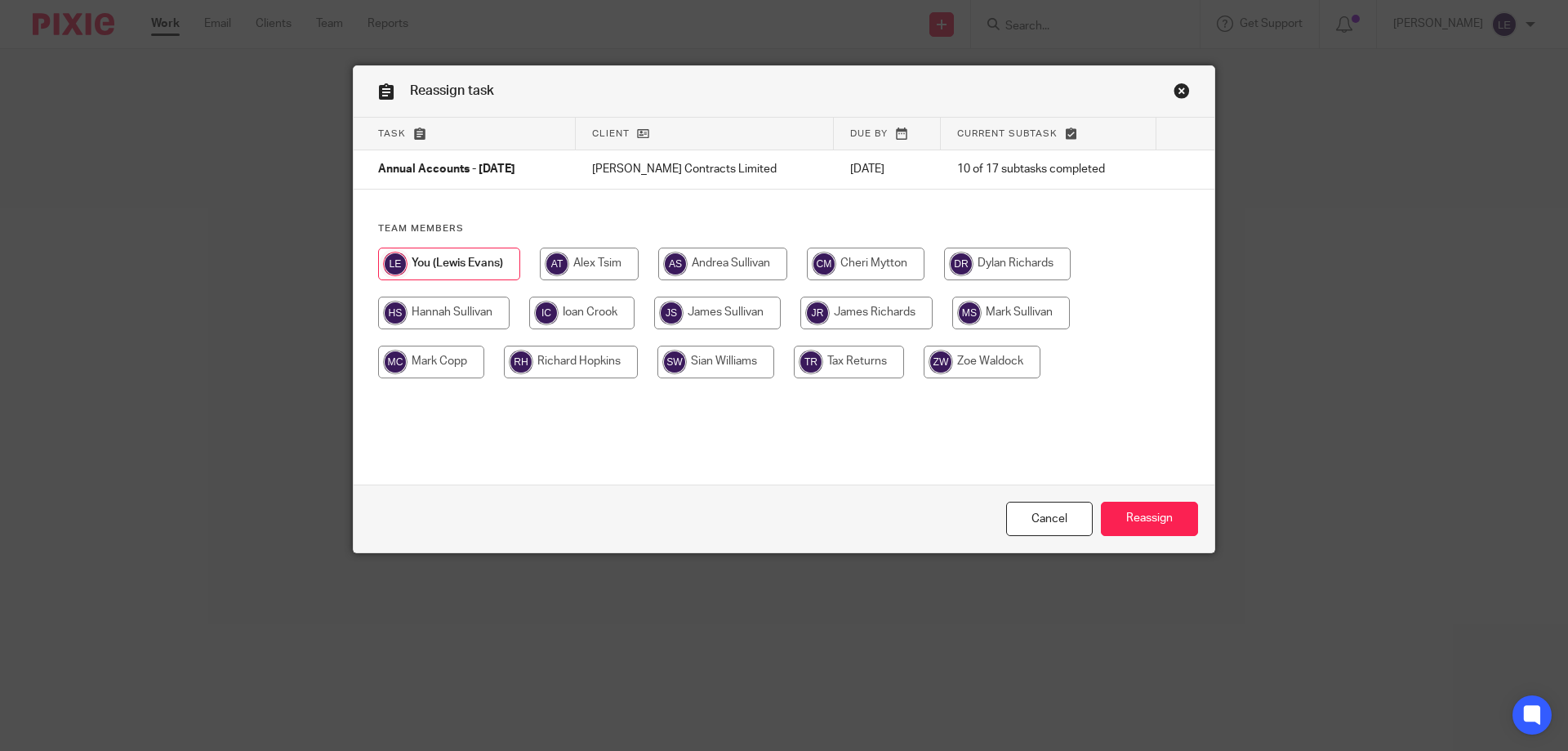
click at [1014, 258] on input "radio" at bounding box center [1007, 263] width 126 height 33
radio input "true"
click at [1158, 533] on input "Reassign" at bounding box center [1149, 519] width 97 height 35
click at [990, 260] on input "radio" at bounding box center [1007, 263] width 126 height 33
radio input "true"
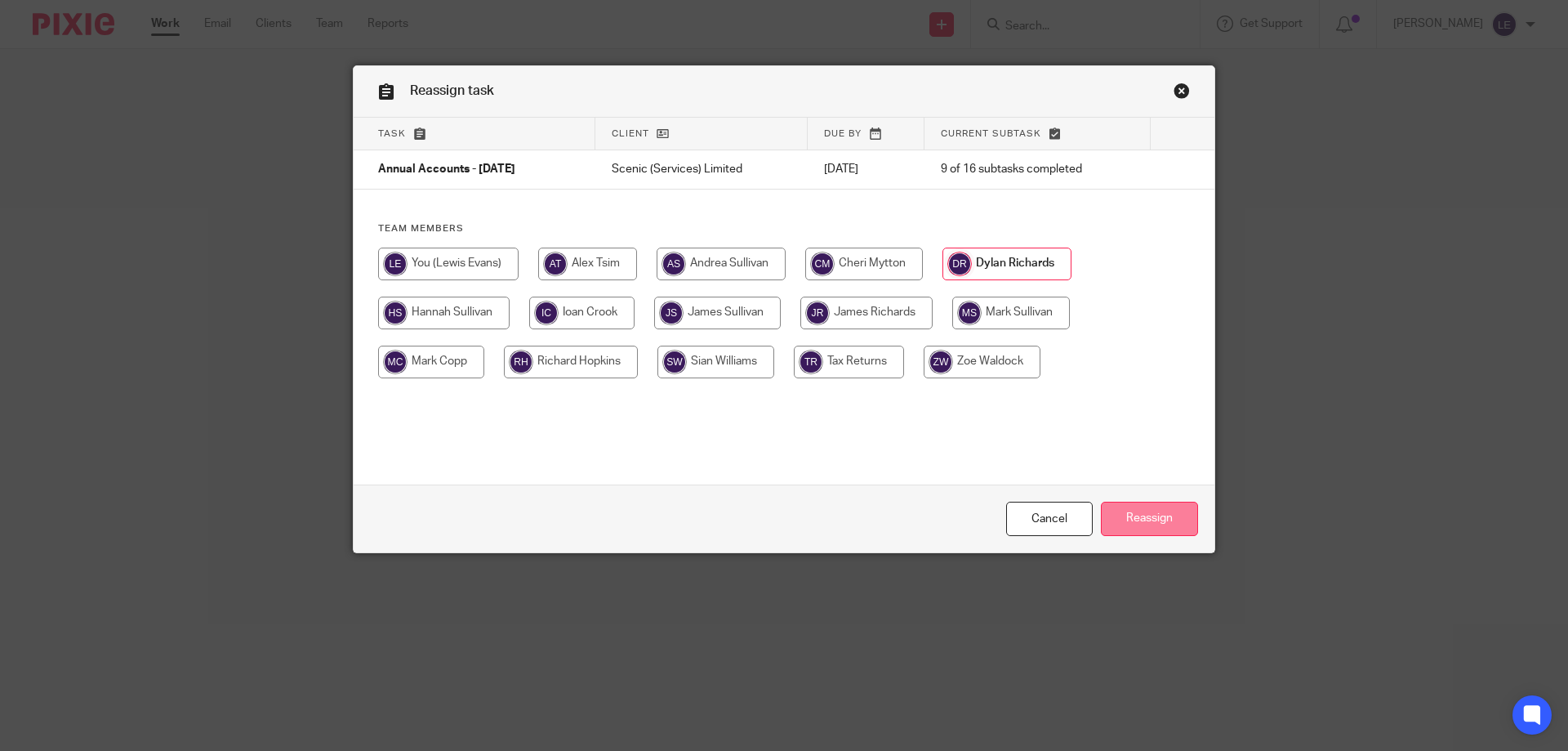
click at [1100, 518] on input "Reassign" at bounding box center [1149, 519] width 97 height 35
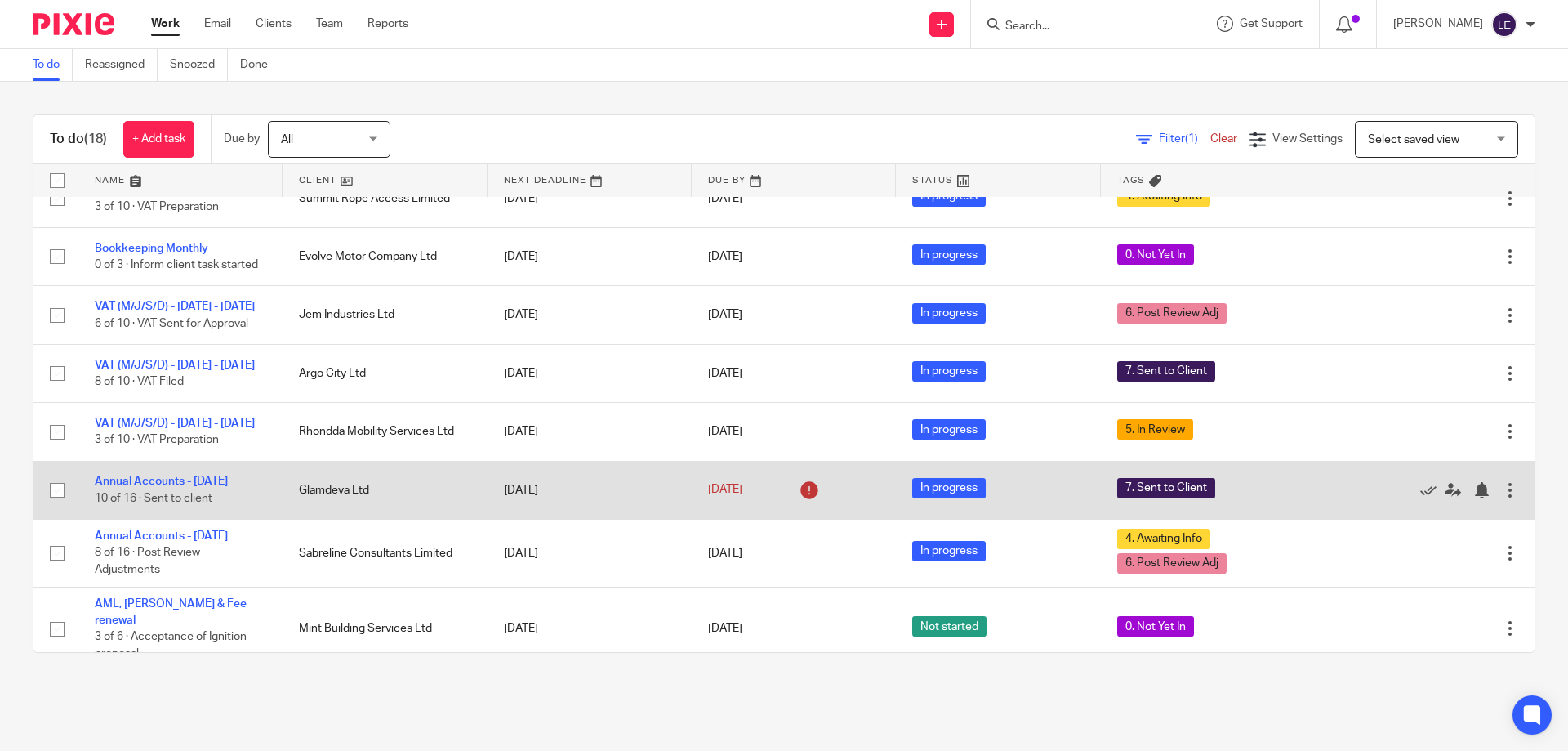
scroll to position [327, 0]
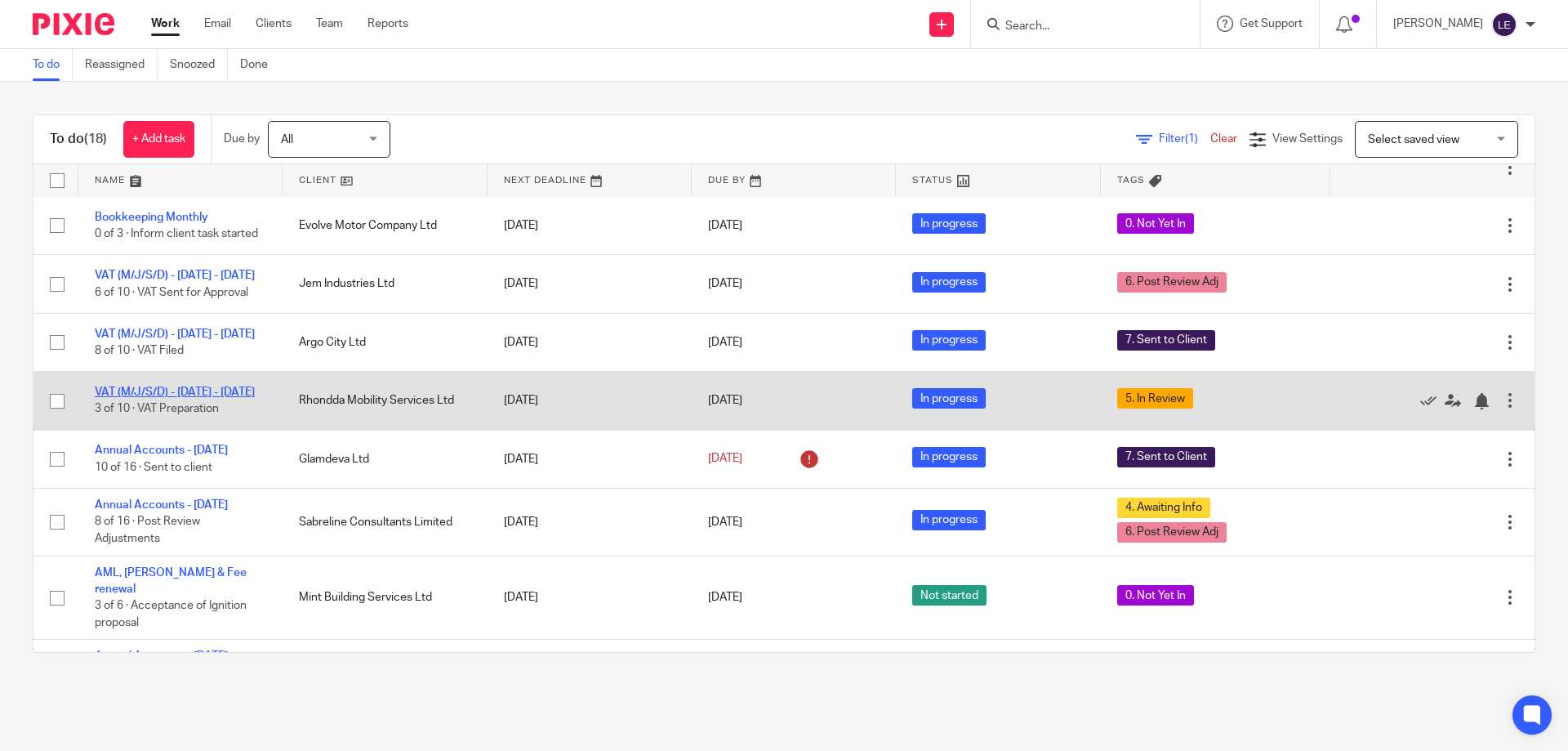
click at [161, 398] on link "VAT (M/J/S/D) - [DATE] - [DATE]" at bounding box center [175, 392] width 160 height 11
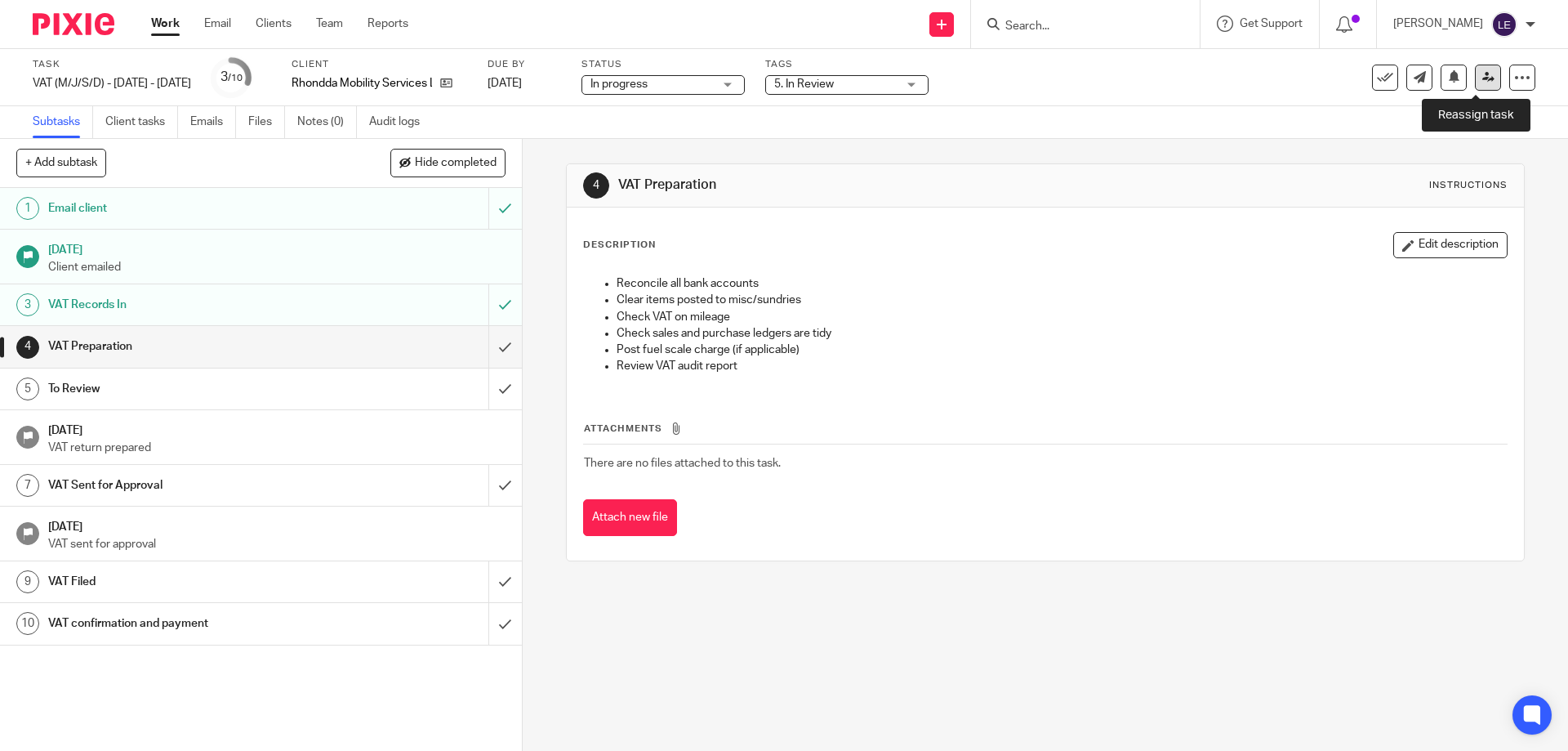
click at [1482, 81] on icon at bounding box center [1487, 76] width 12 height 12
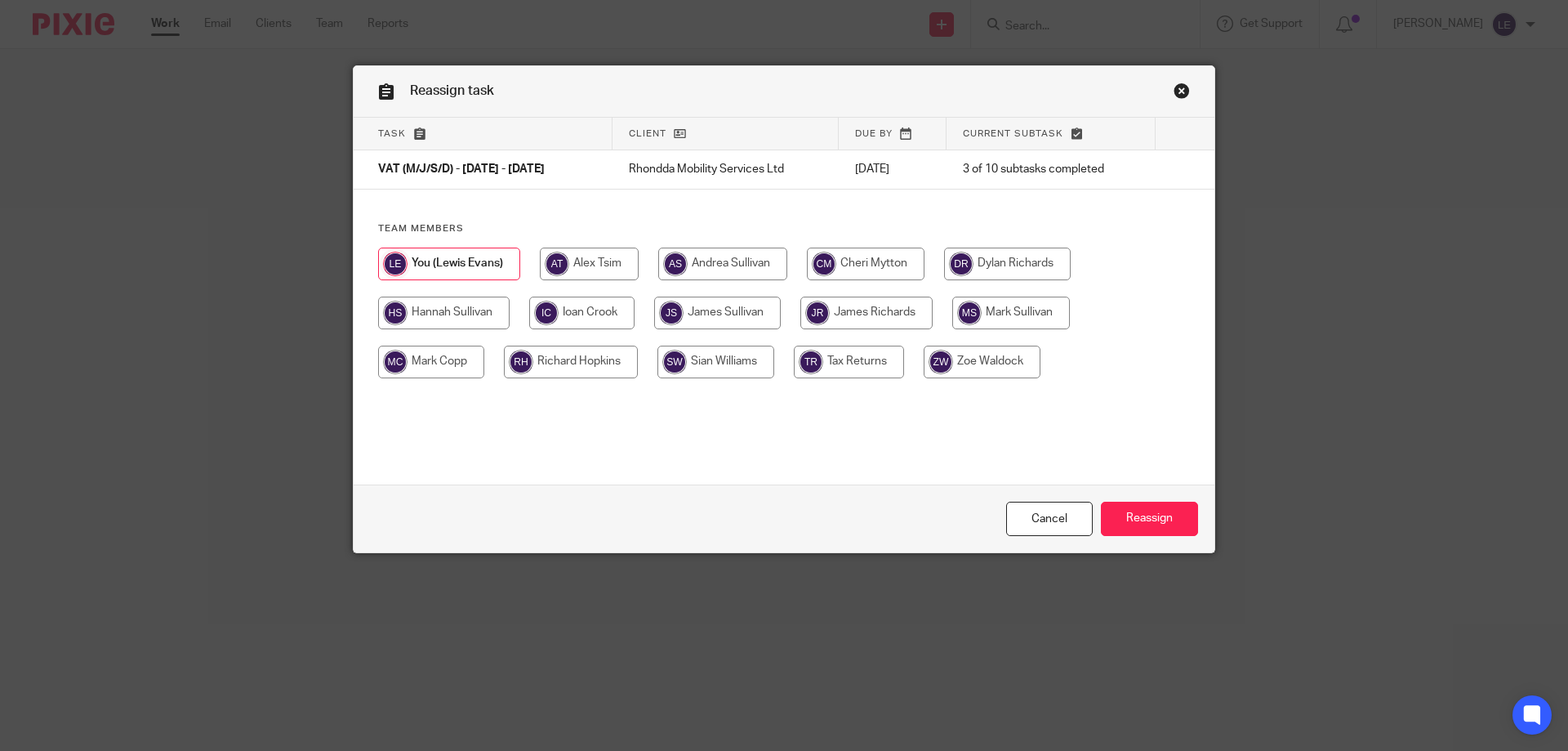
click at [613, 318] on input "radio" at bounding box center [581, 313] width 105 height 33
radio input "true"
click at [1131, 515] on input "Reassign" at bounding box center [1149, 519] width 97 height 35
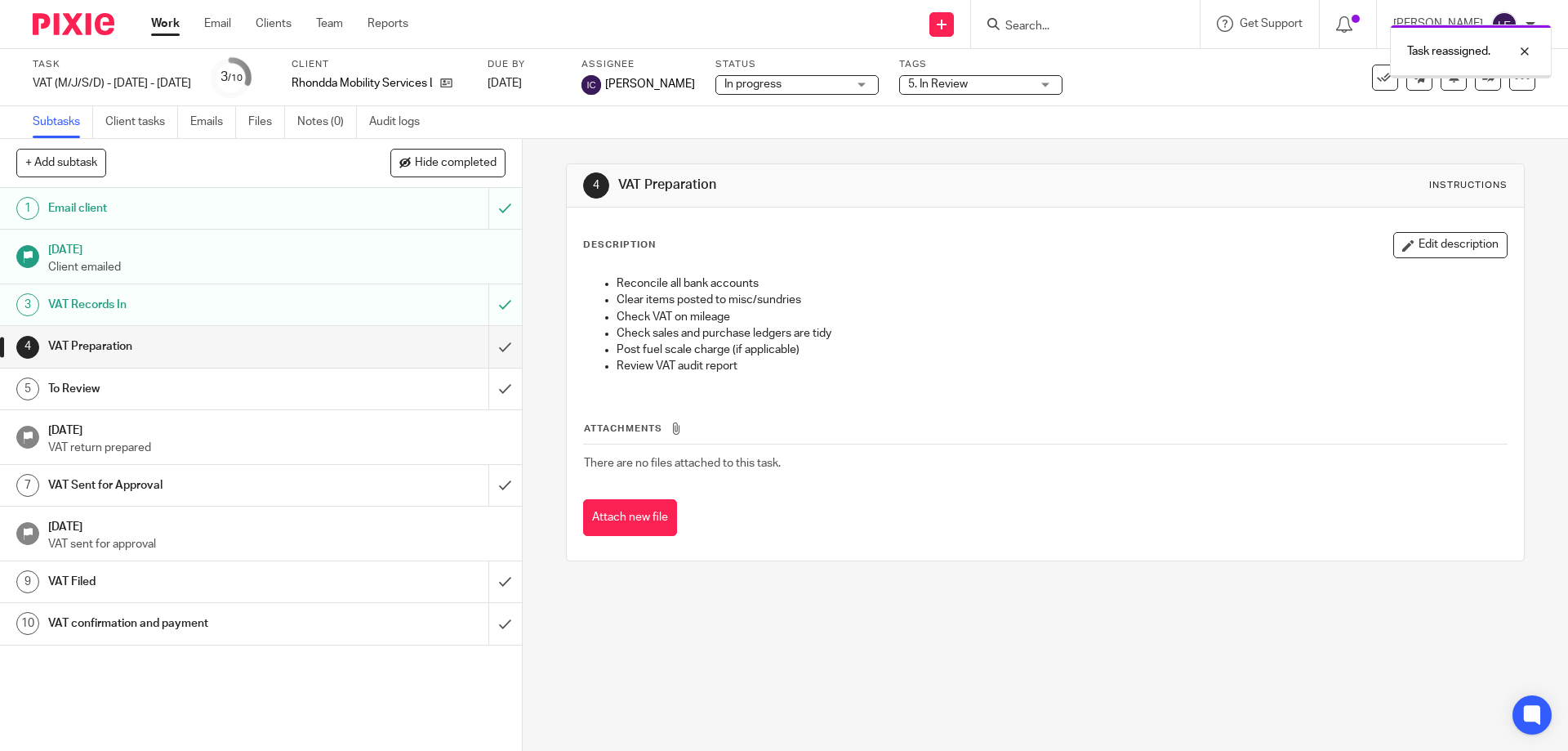
click at [917, 80] on span "5. In Review" at bounding box center [937, 84] width 60 height 11
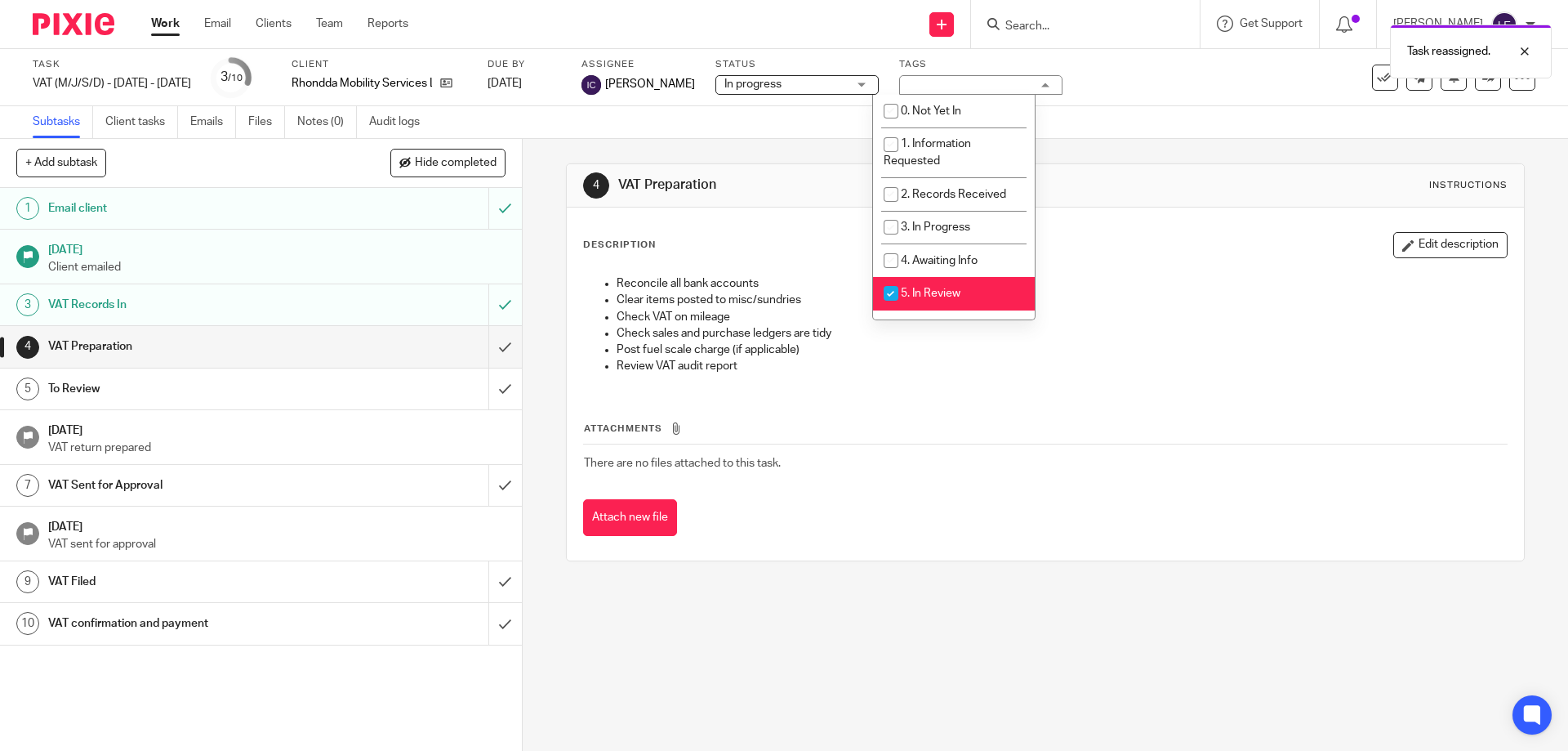
click at [928, 288] on span "5. In Review" at bounding box center [930, 293] width 60 height 11
checkbox input "false"
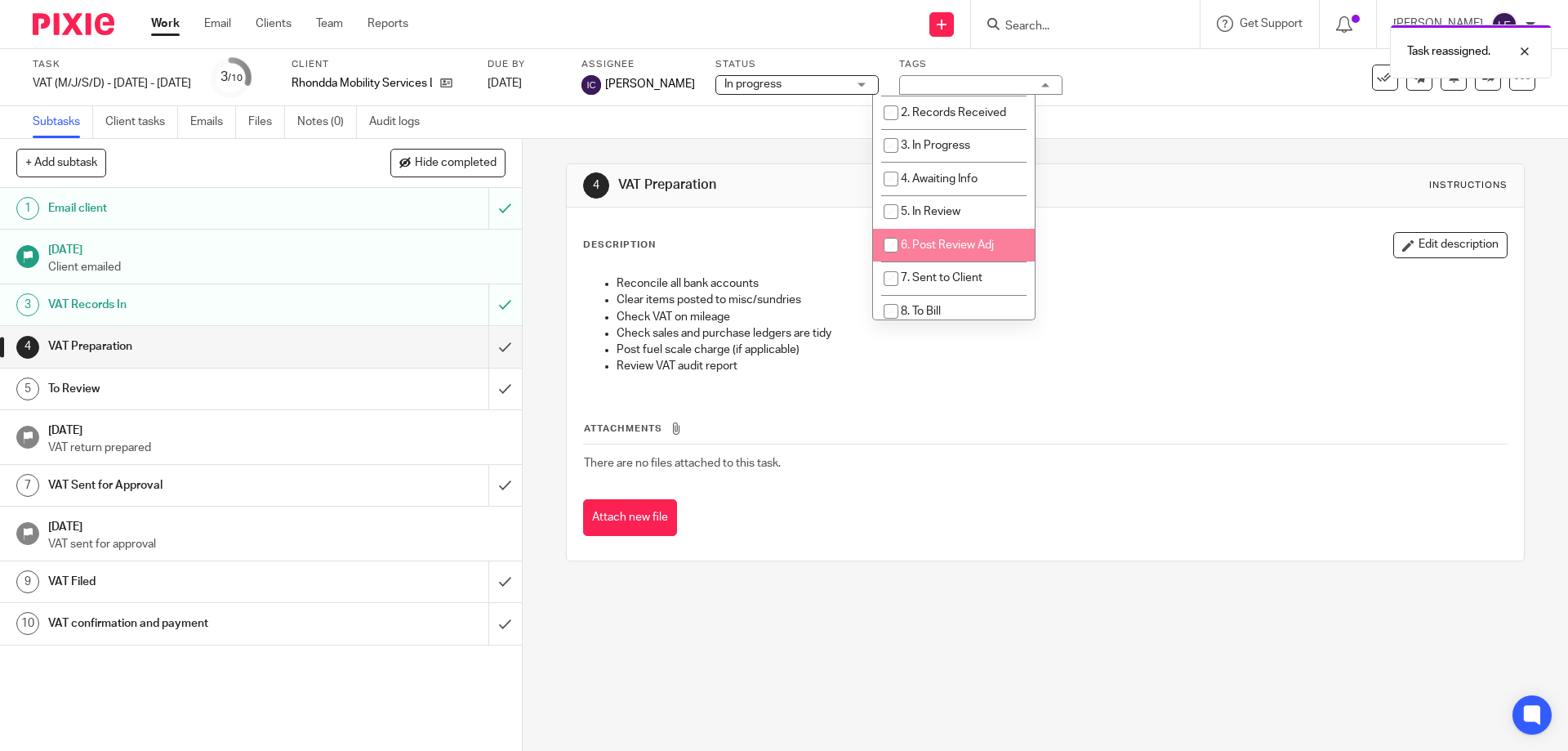
click at [941, 246] on span "6. Post Review Adj" at bounding box center [947, 245] width 93 height 11
checkbox input "true"
click at [1110, 227] on div "Description Edit description Reconcile all bank accounts Clear items posted to …" at bounding box center [1044, 383] width 956 height 353
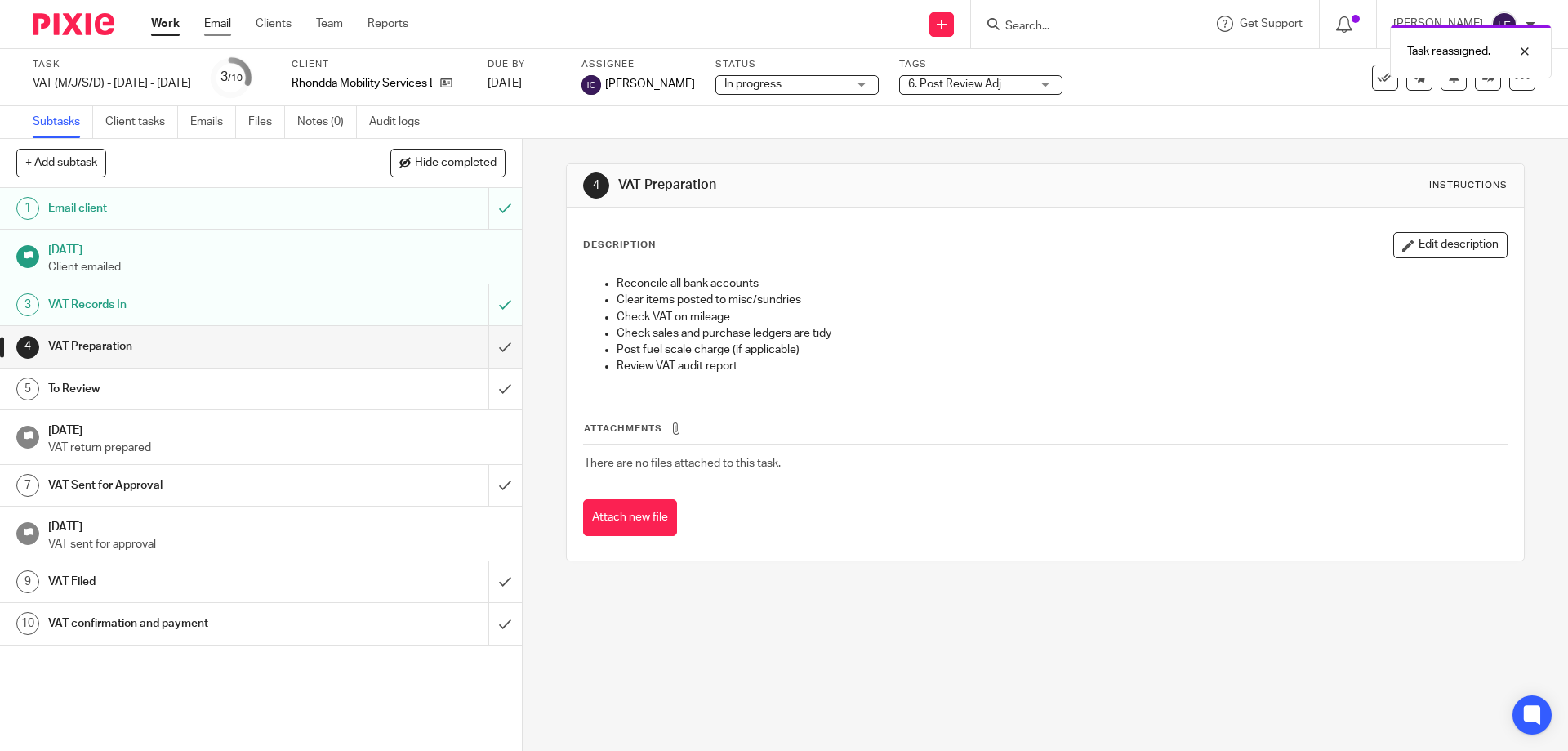
drag, startPoint x: 178, startPoint y: 22, endPoint x: 211, endPoint y: 32, distance: 34.5
click at [175, 22] on link "Work" at bounding box center [165, 24] width 29 height 17
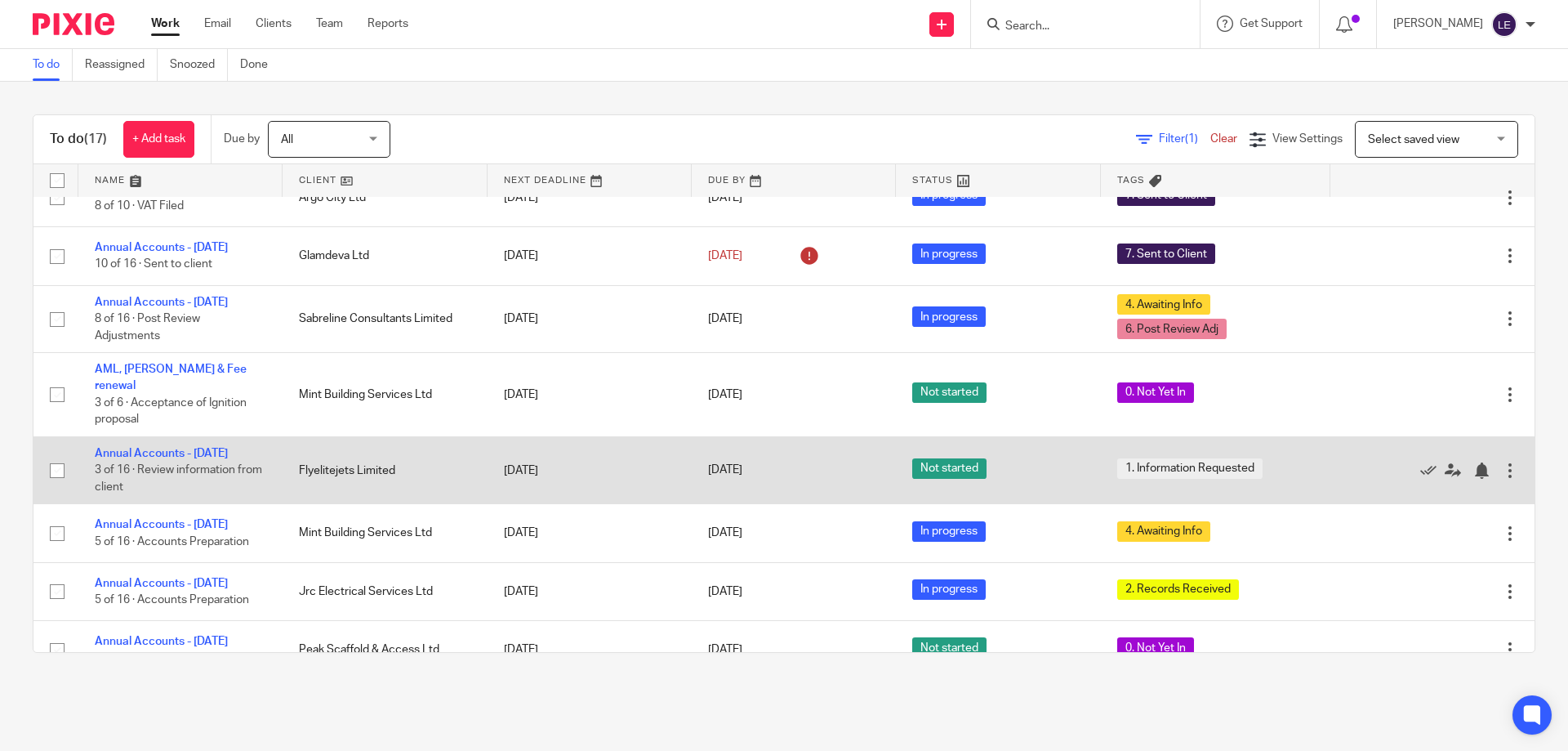
scroll to position [635, 0]
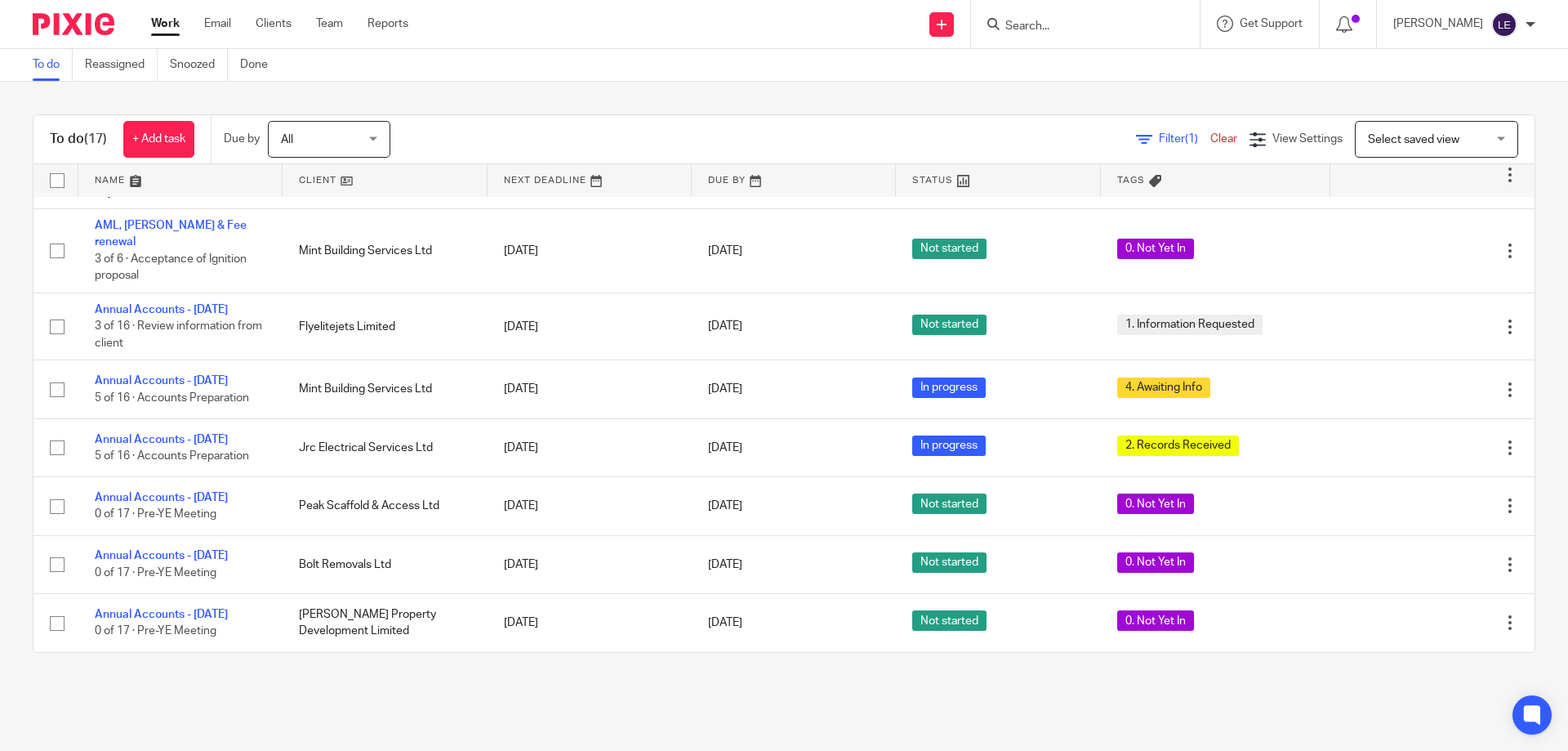
click at [1062, 23] on input "Search" at bounding box center [1077, 27] width 147 height 15
type input "rhon"
click at [1109, 63] on link at bounding box center [1101, 63] width 203 height 24
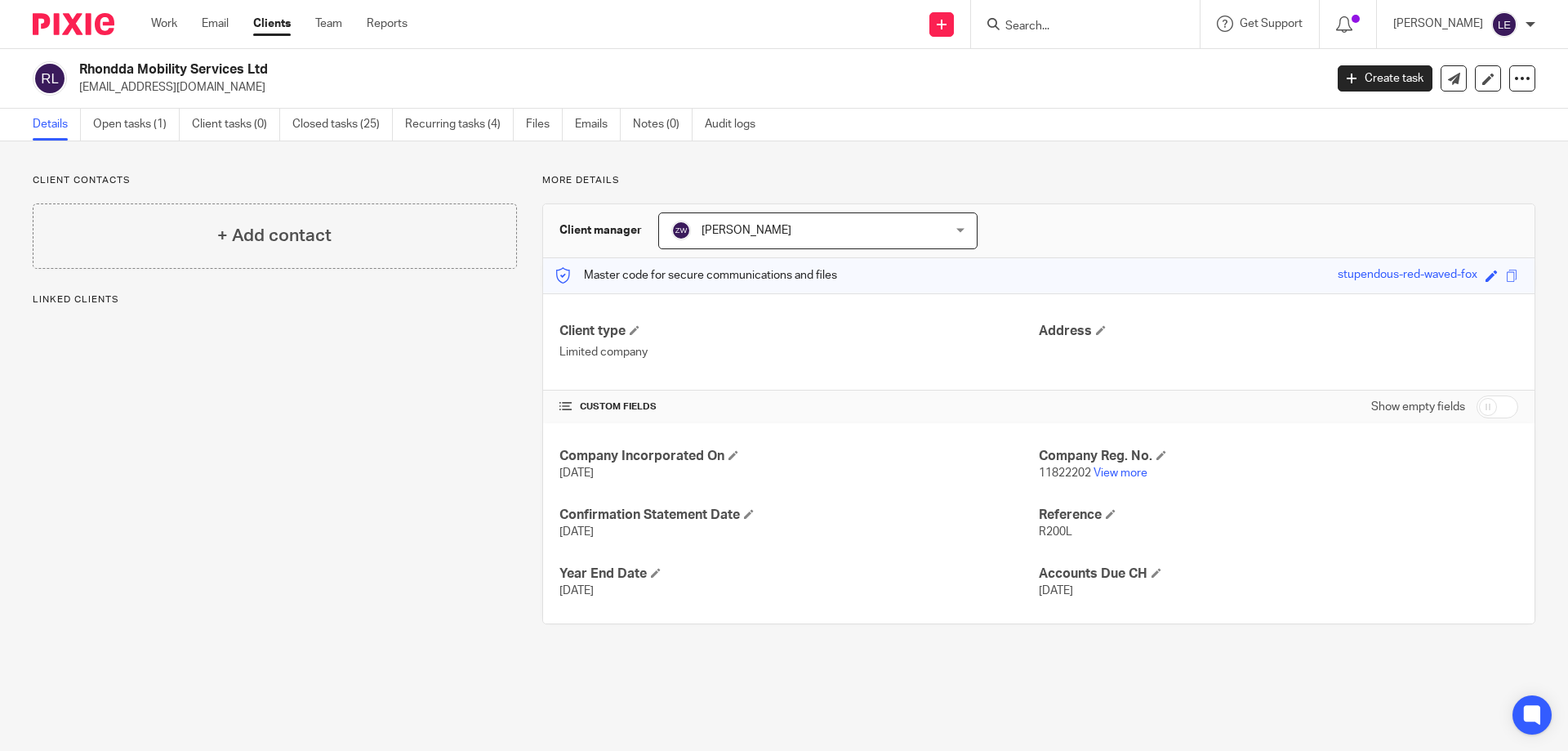
click at [132, 114] on link "Open tasks (1)" at bounding box center [136, 125] width 86 height 32
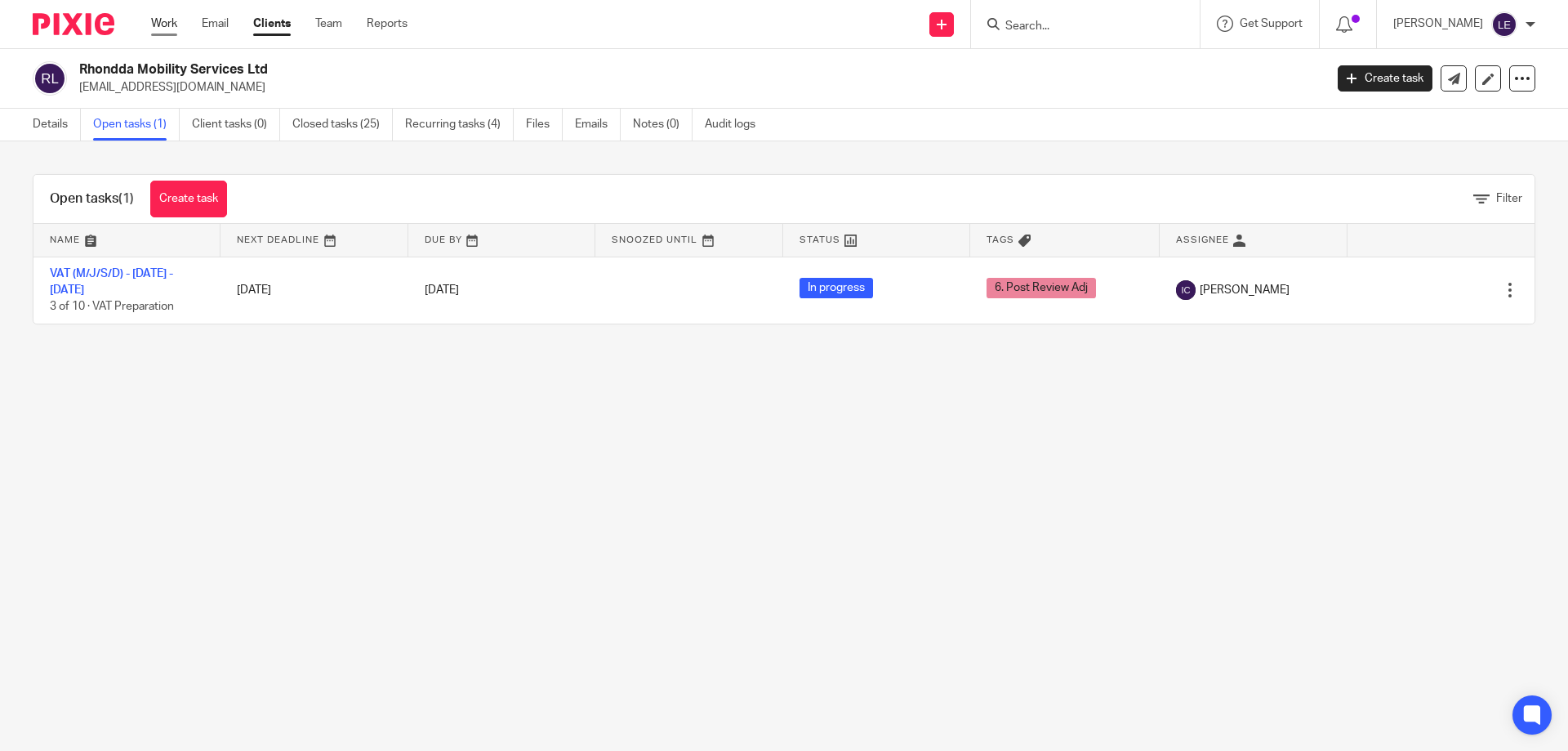
click at [171, 18] on link "Work" at bounding box center [164, 24] width 26 height 17
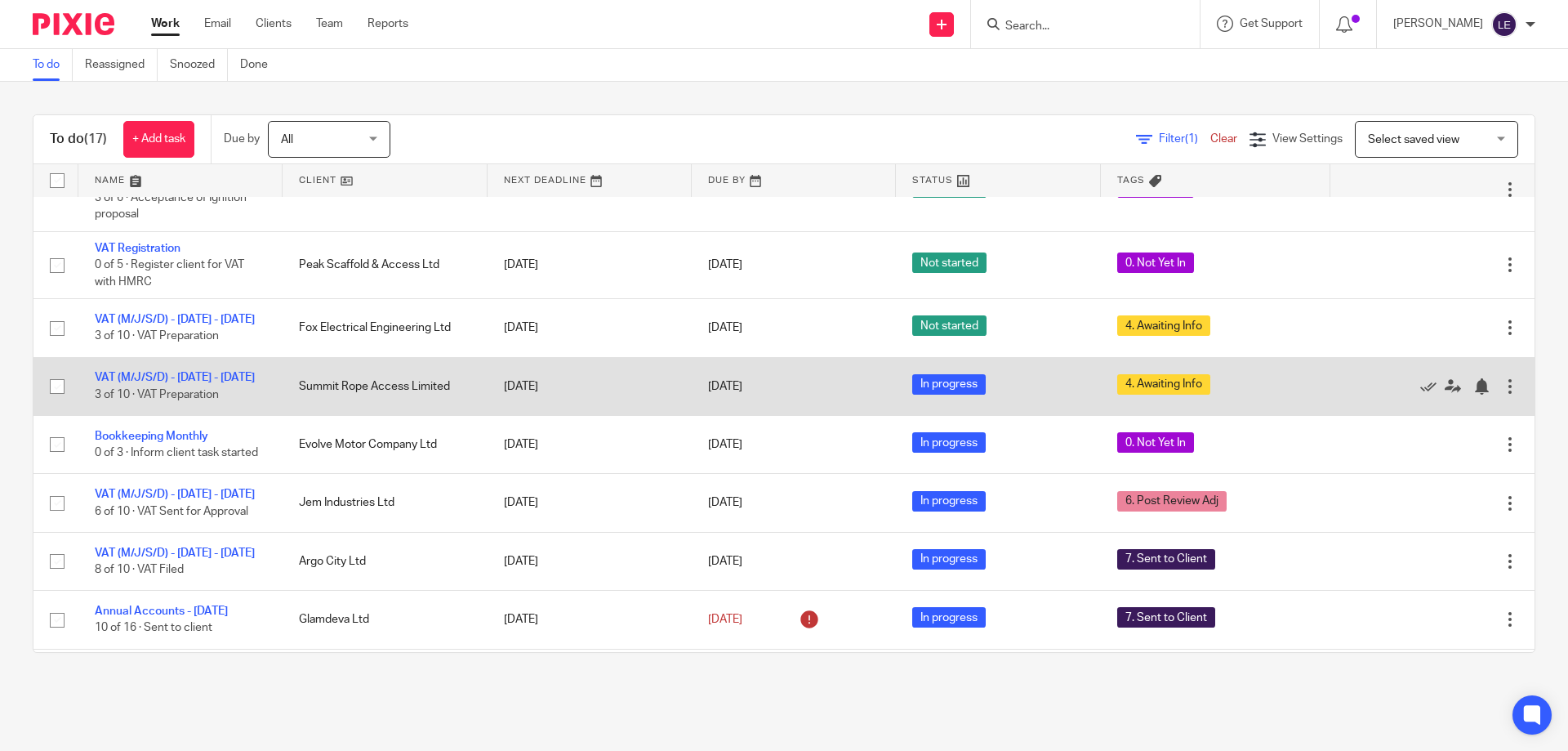
scroll to position [409, 0]
